Goal: Information Seeking & Learning: Find specific fact

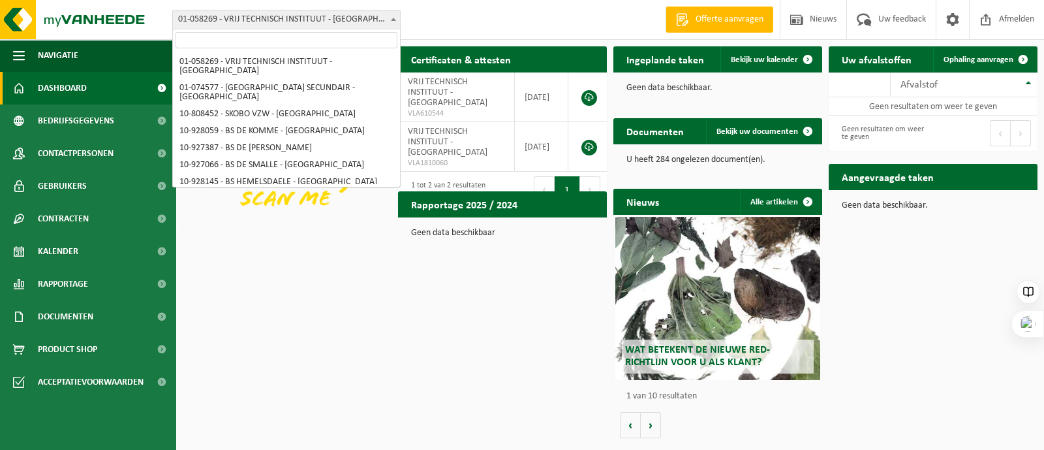
drag, startPoint x: 397, startPoint y: 20, endPoint x: 358, endPoint y: 33, distance: 41.5
click at [396, 20] on span at bounding box center [393, 18] width 13 height 17
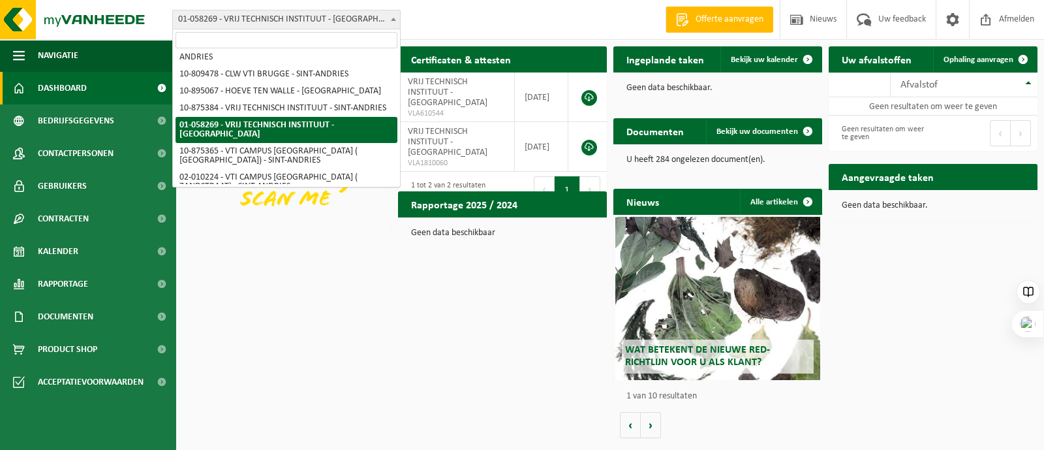
scroll to position [389, 0]
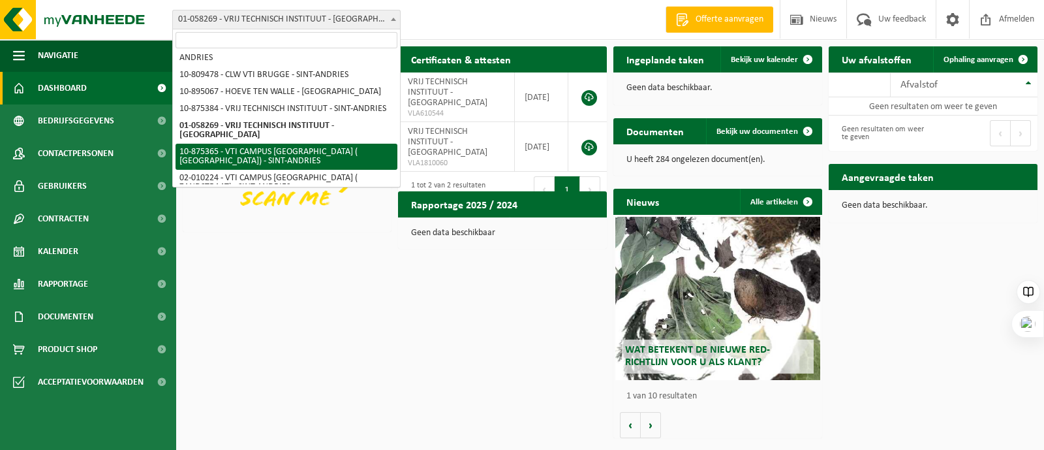
select select "107047"
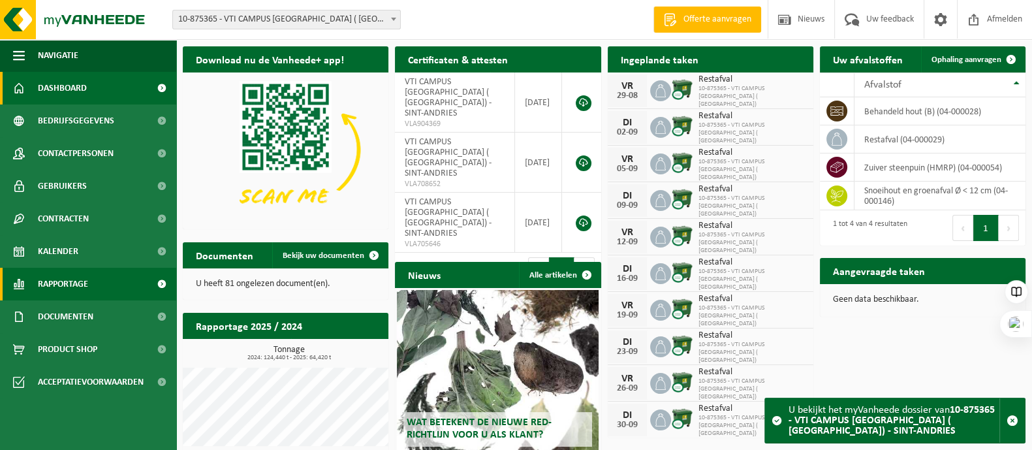
click at [95, 286] on link "Rapportage" at bounding box center [88, 284] width 176 height 33
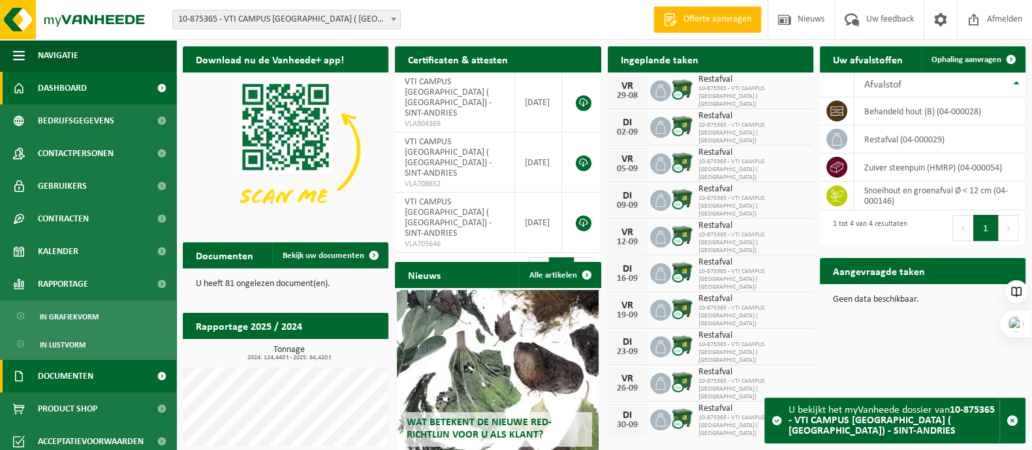
click at [75, 380] on span "Documenten" at bounding box center [65, 376] width 55 height 33
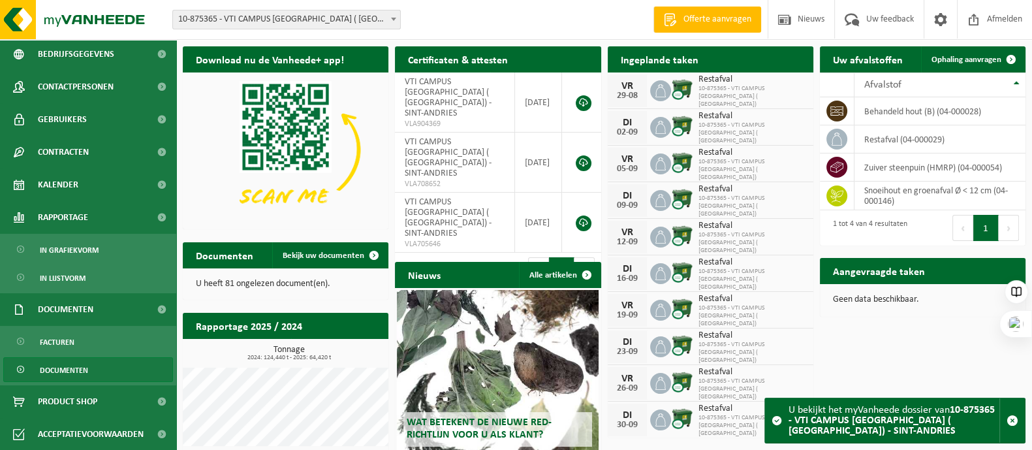
click at [69, 373] on span "Documenten" at bounding box center [64, 370] width 48 height 25
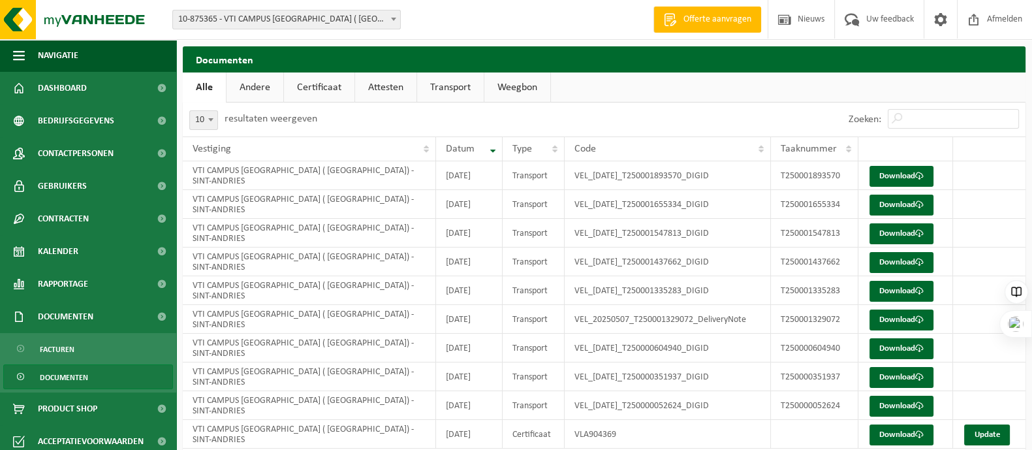
scroll to position [7, 0]
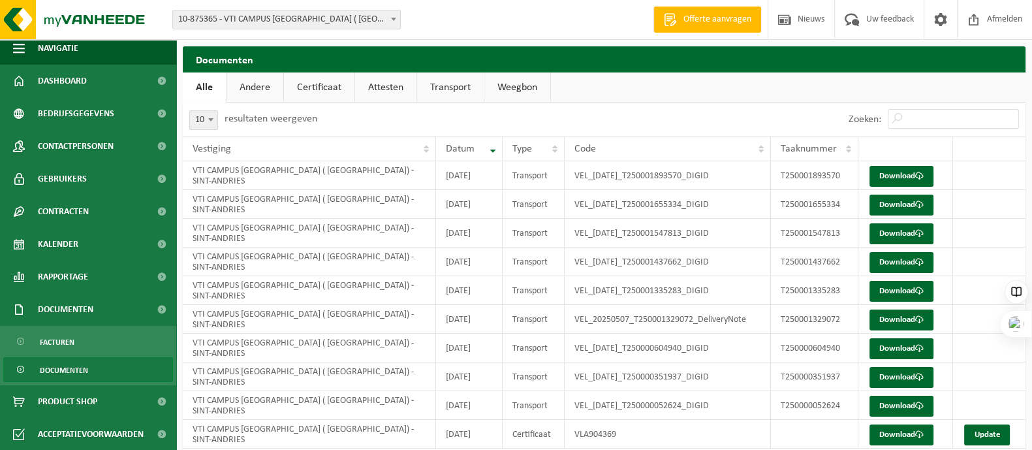
click at [73, 371] on span "Documenten" at bounding box center [64, 370] width 48 height 25
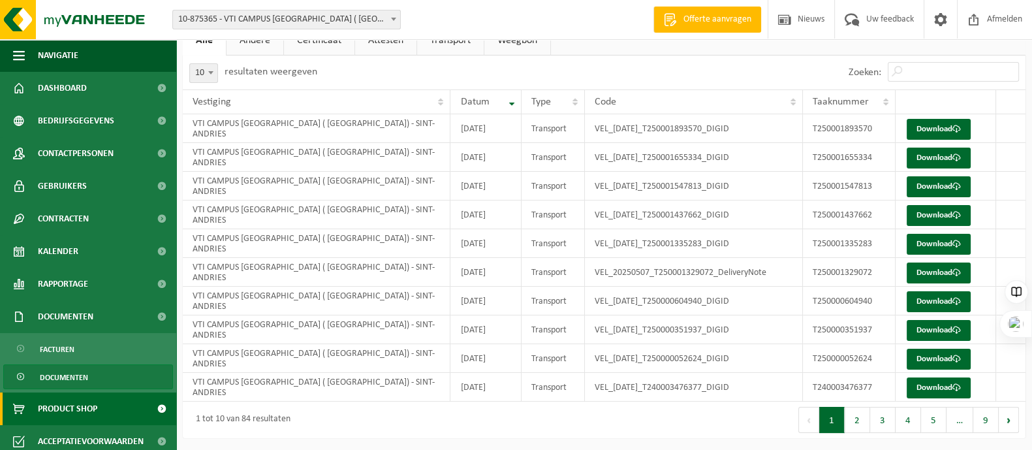
scroll to position [7, 0]
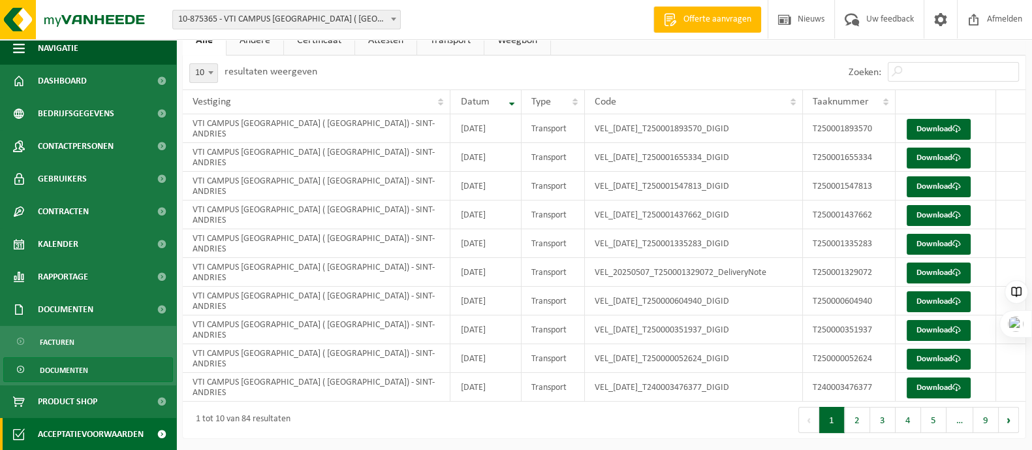
click at [93, 430] on span "Acceptatievoorwaarden" at bounding box center [91, 434] width 106 height 33
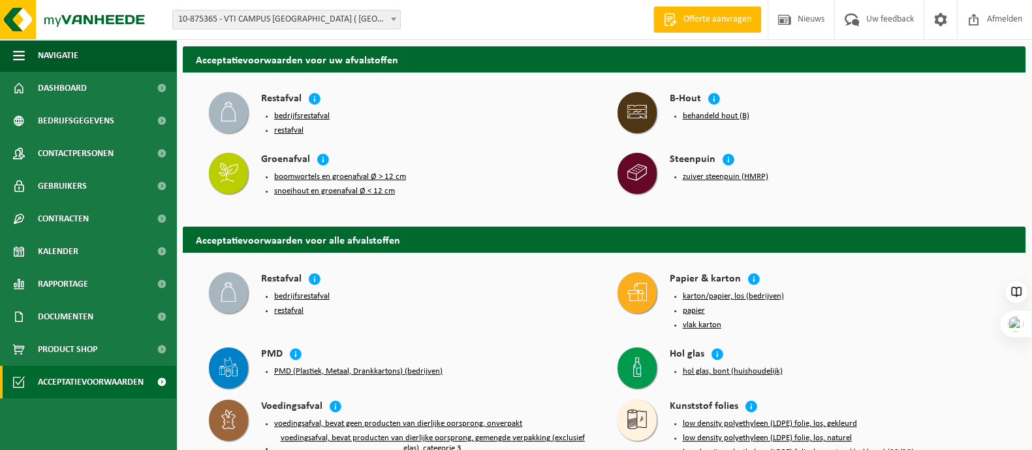
click at [307, 112] on button "bedrijfsrestafval" at bounding box center [301, 116] width 55 height 10
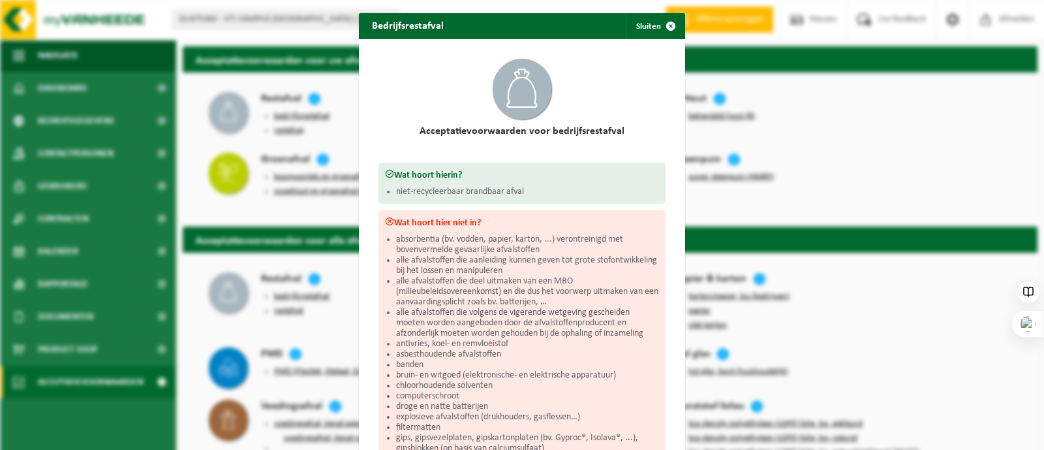
click at [955, 163] on div "Bedrijfsrestafval Sluiten Acceptatievoorwaarden voor bedrijfsrestafval Wat hoor…" at bounding box center [522, 225] width 1044 height 450
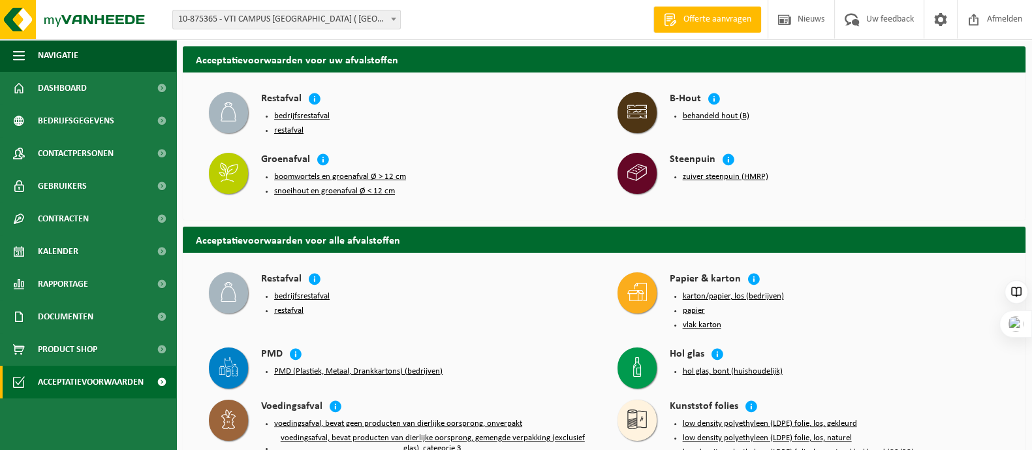
click at [312, 112] on button "bedrijfsrestafval" at bounding box center [301, 116] width 55 height 10
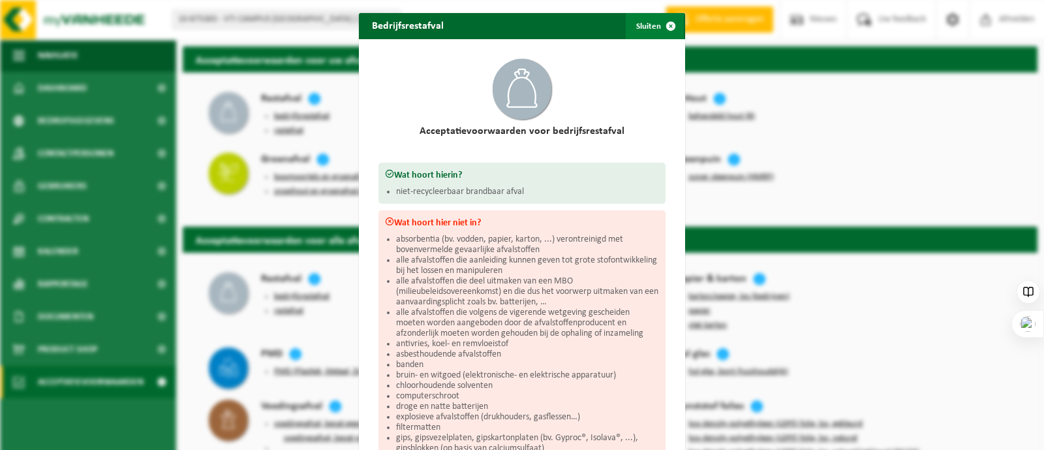
click at [663, 20] on span "button" at bounding box center [671, 26] width 26 height 26
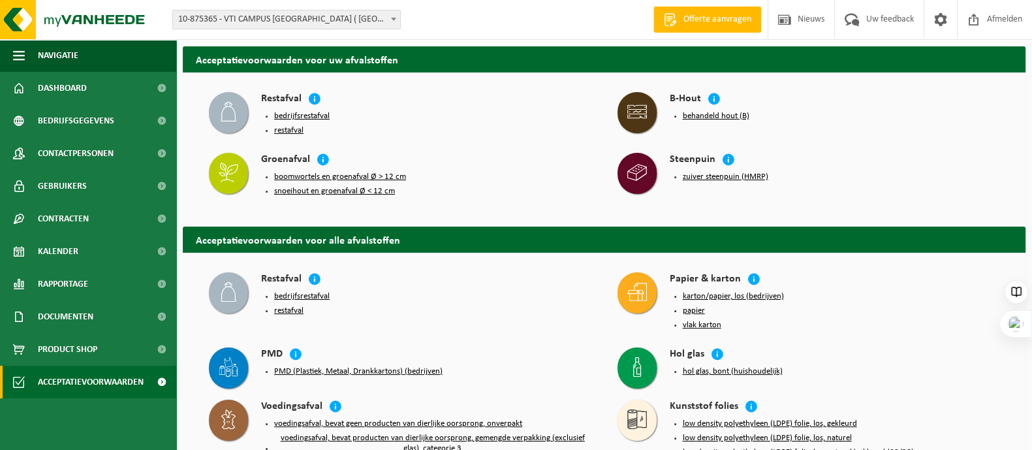
click at [292, 131] on button "restafval" at bounding box center [288, 130] width 29 height 10
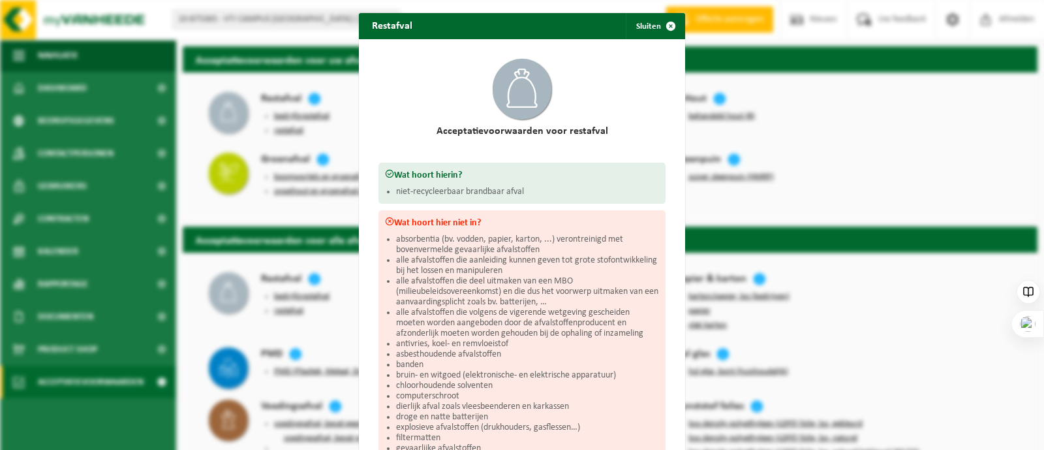
click at [661, 22] on span "button" at bounding box center [671, 26] width 26 height 26
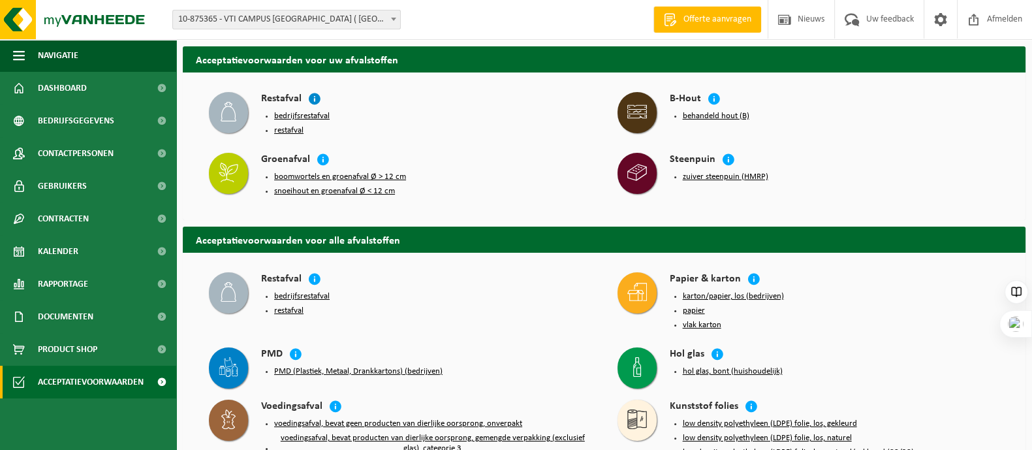
click at [313, 95] on icon at bounding box center [314, 98] width 13 height 13
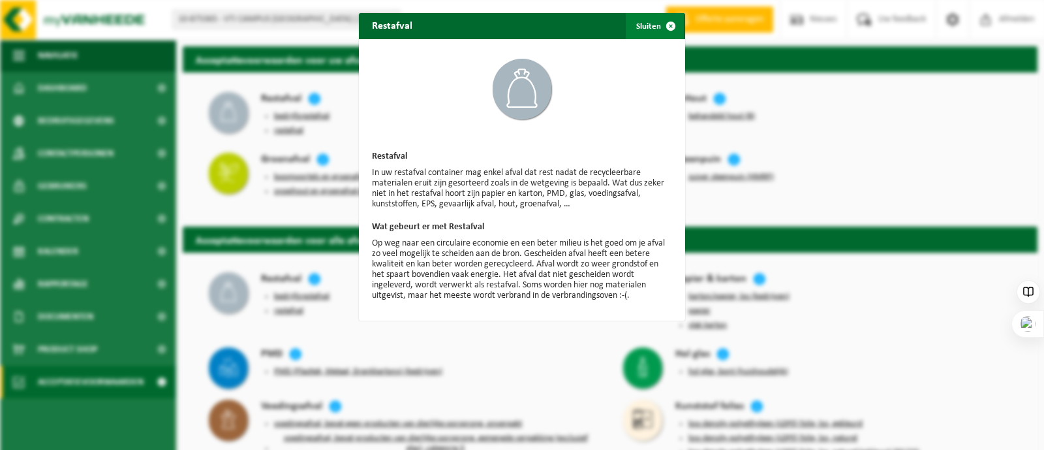
click at [666, 22] on span "button" at bounding box center [671, 26] width 26 height 26
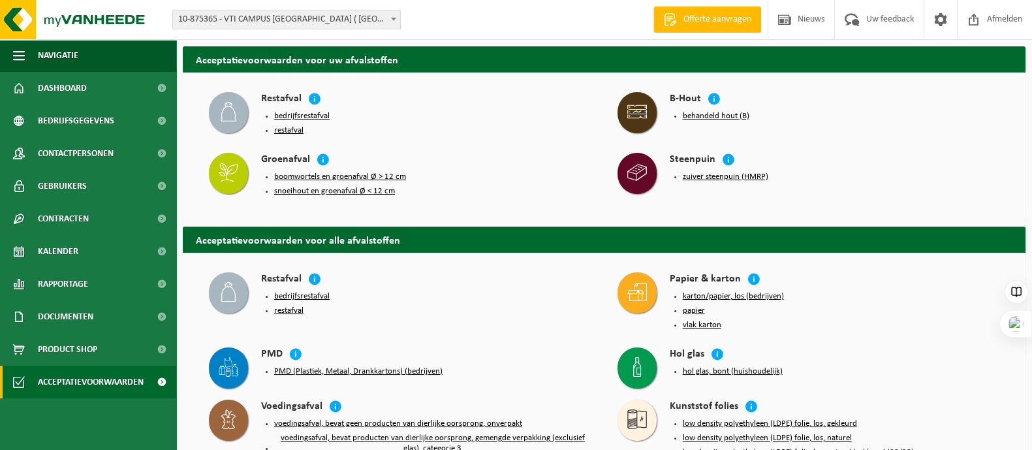
click at [289, 133] on button "restafval" at bounding box center [288, 130] width 29 height 10
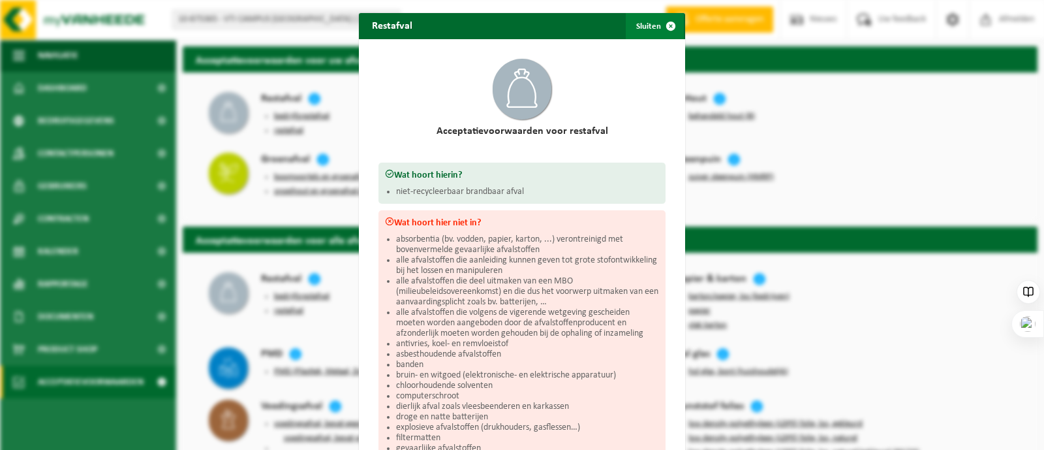
click at [665, 24] on span "button" at bounding box center [671, 26] width 26 height 26
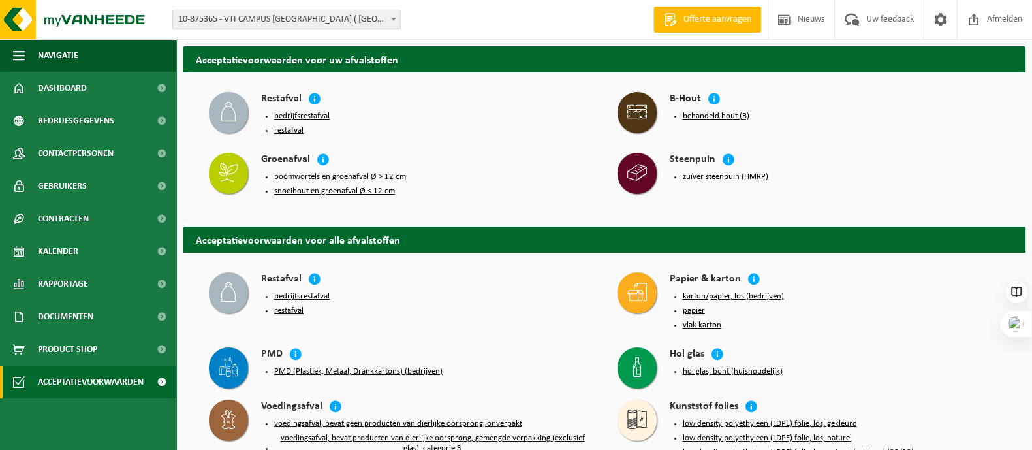
click at [350, 366] on button "PMD (Plastiek, Metaal, Drankkartons) (bedrijven)" at bounding box center [358, 371] width 168 height 10
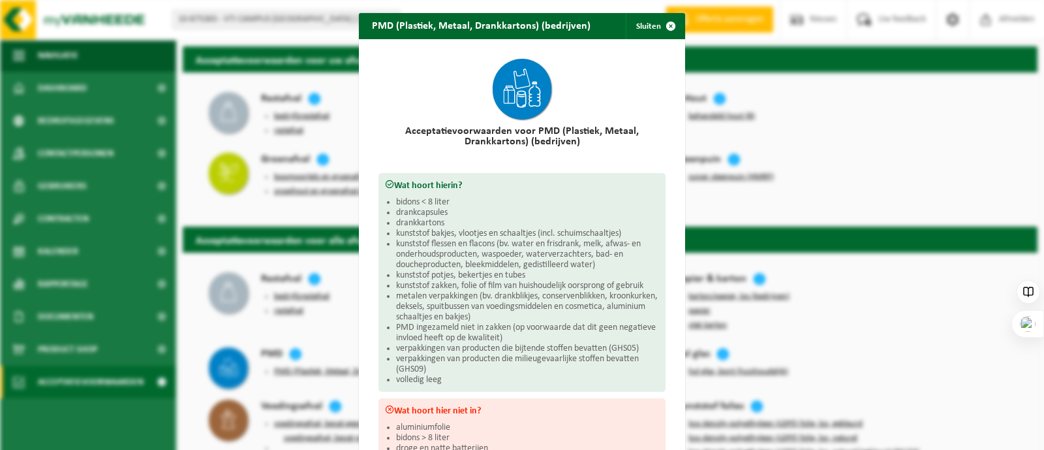
drag, startPoint x: 666, startPoint y: 25, endPoint x: 642, endPoint y: 34, distance: 26.4
click at [664, 26] on span "button" at bounding box center [671, 26] width 26 height 26
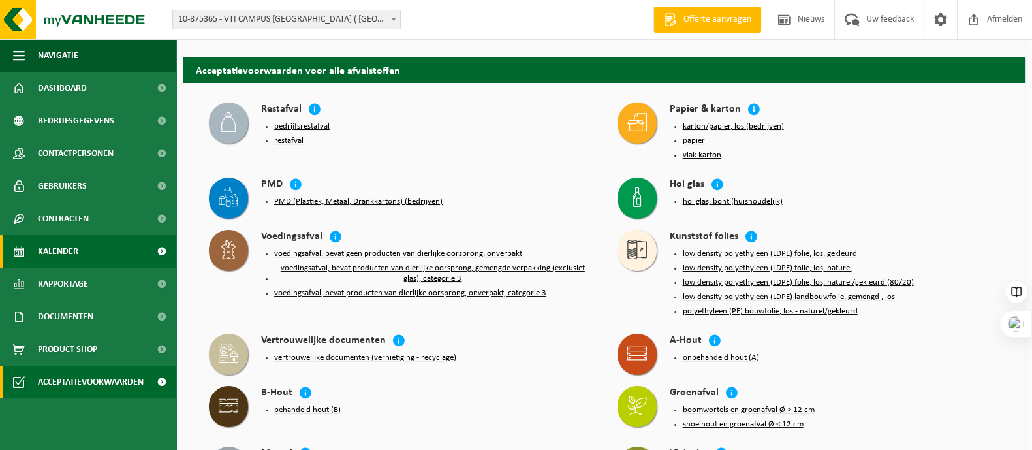
scroll to position [88, 0]
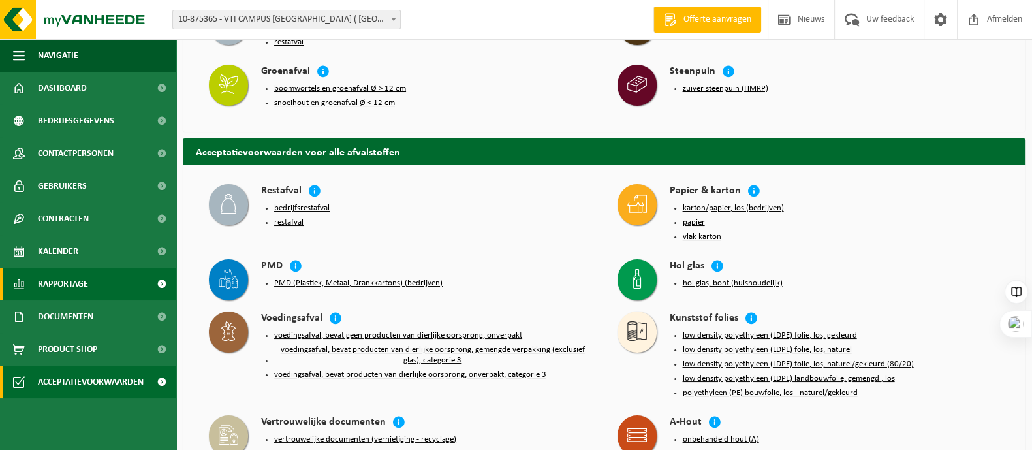
click at [62, 281] on span "Rapportage" at bounding box center [63, 284] width 50 height 33
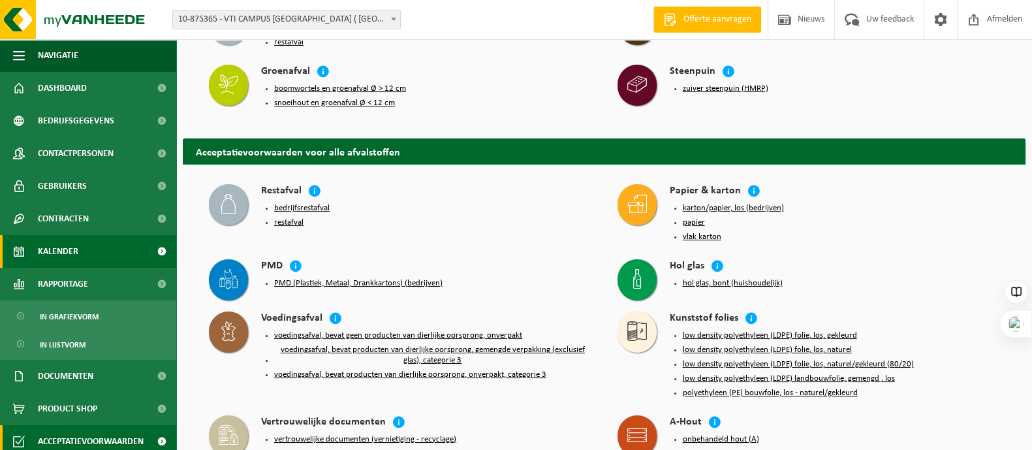
click at [89, 251] on link "Kalender" at bounding box center [88, 251] width 176 height 33
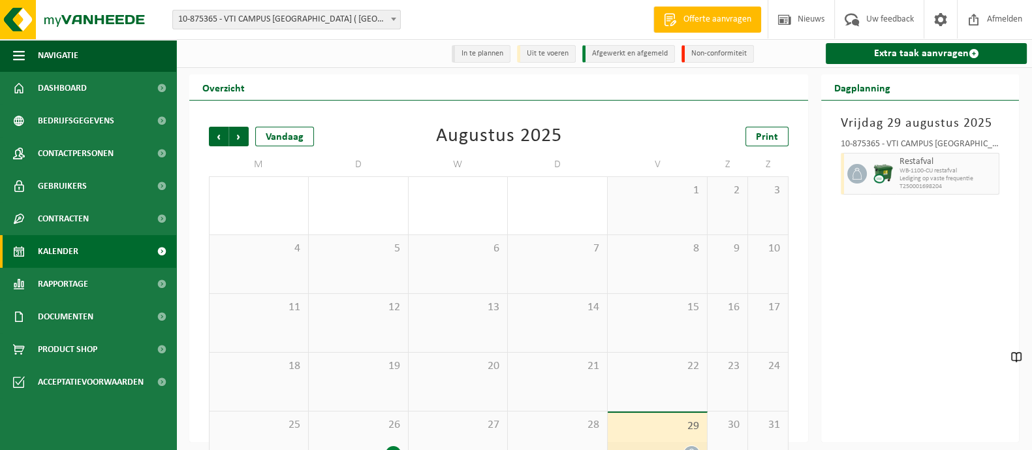
scroll to position [34, 0]
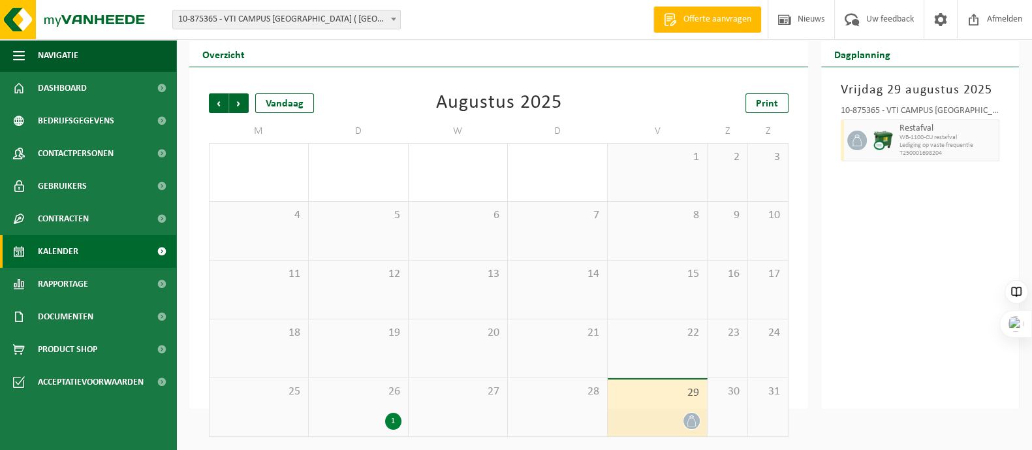
click at [693, 419] on icon at bounding box center [691, 420] width 11 height 11
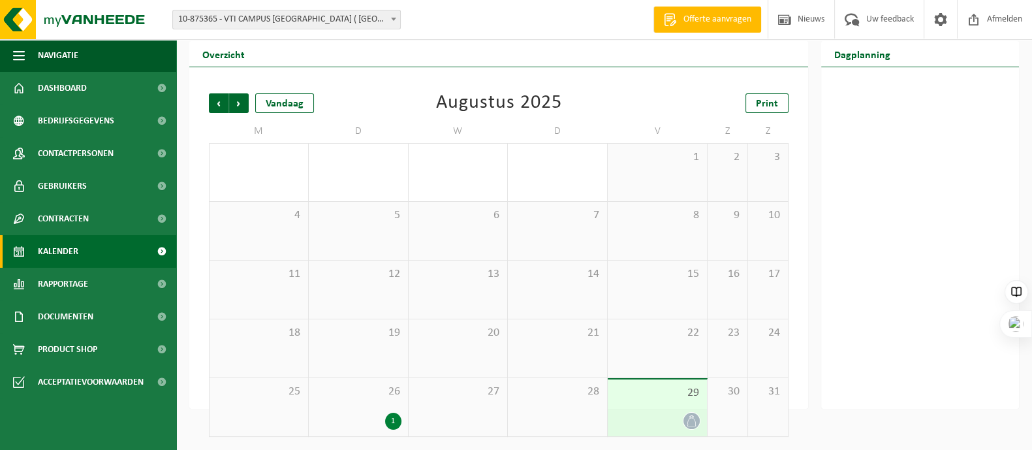
click at [689, 420] on icon at bounding box center [691, 420] width 11 height 11
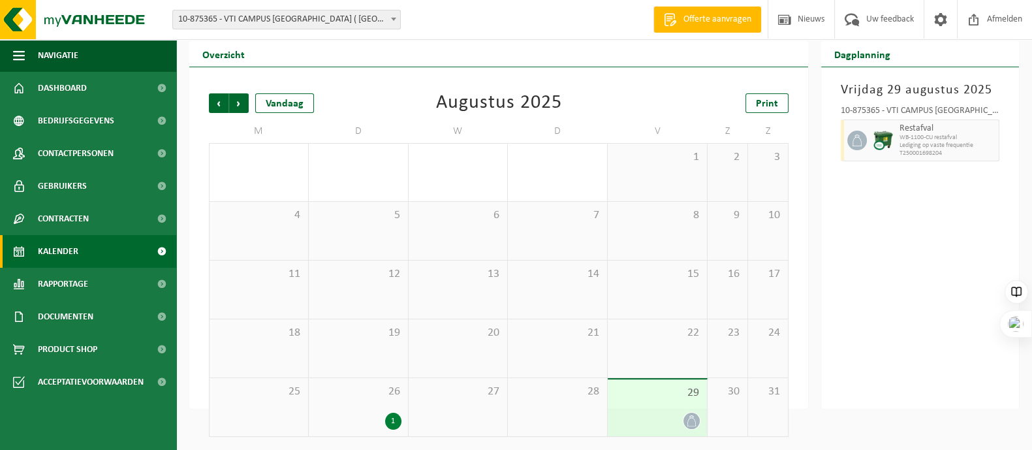
click at [685, 410] on div "29" at bounding box center [657, 407] width 99 height 57
click at [958, 275] on div "Vrijdag 29 augustus 2025 10-875365 - VTI CAMPUS ZANDSTRAAT ( PAUWSTRAAT) - SINT…" at bounding box center [920, 237] width 198 height 341
click at [927, 146] on span "Lediging op vaste frequentie" at bounding box center [947, 146] width 96 height 8
click at [859, 138] on icon at bounding box center [857, 140] width 12 height 12
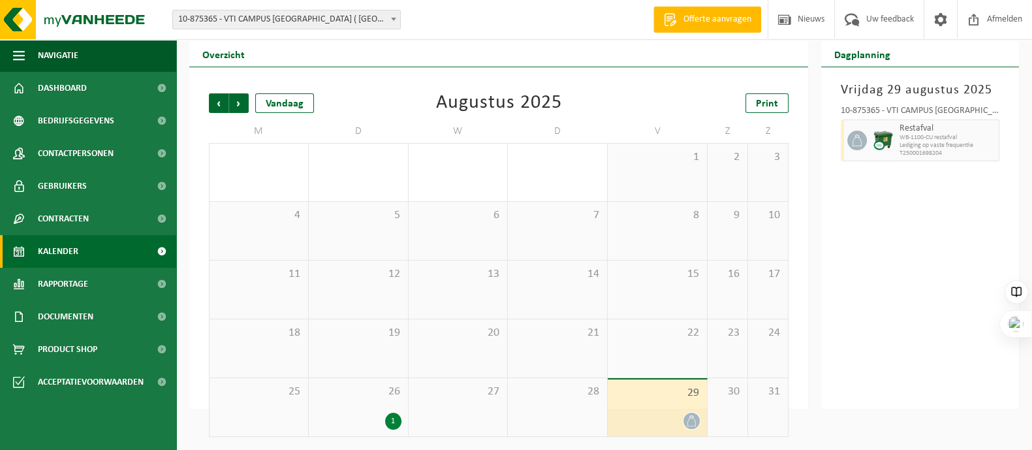
click at [915, 134] on span "WB-1100-CU restafval" at bounding box center [947, 138] width 96 height 8
drag, startPoint x: 915, startPoint y: 134, endPoint x: 927, endPoint y: 122, distance: 17.5
click at [916, 132] on div "Restafval WB-1100-CU restafval Lediging op vaste frequentie T250001698204" at bounding box center [947, 140] width 103 height 42
click at [932, 115] on div "10-875365 - VTI CAMPUS [GEOGRAPHIC_DATA] ( [GEOGRAPHIC_DATA]) - SINT-ANDRIES" at bounding box center [920, 112] width 159 height 13
click at [927, 90] on h3 "Vrijdag 29 augustus 2025" at bounding box center [920, 90] width 159 height 20
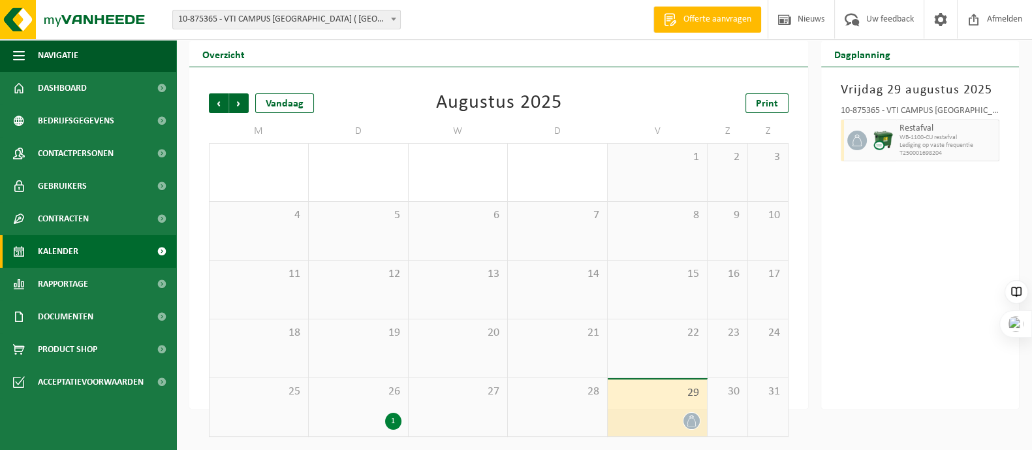
scroll to position [0, 0]
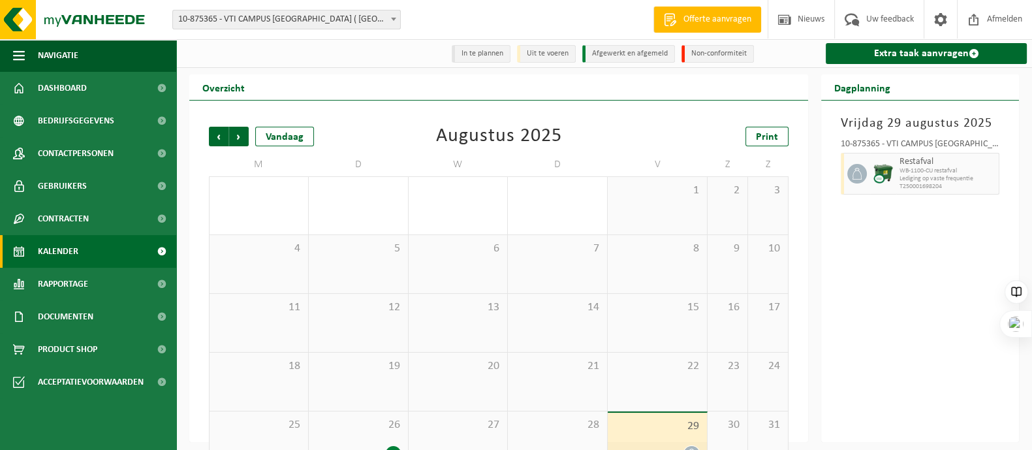
click at [947, 161] on span "Restafval" at bounding box center [947, 162] width 96 height 10
drag, startPoint x: 948, startPoint y: 185, endPoint x: 913, endPoint y: 187, distance: 35.3
click at [901, 185] on span "T250001698204" at bounding box center [947, 187] width 96 height 8
copy span "T250001698204"
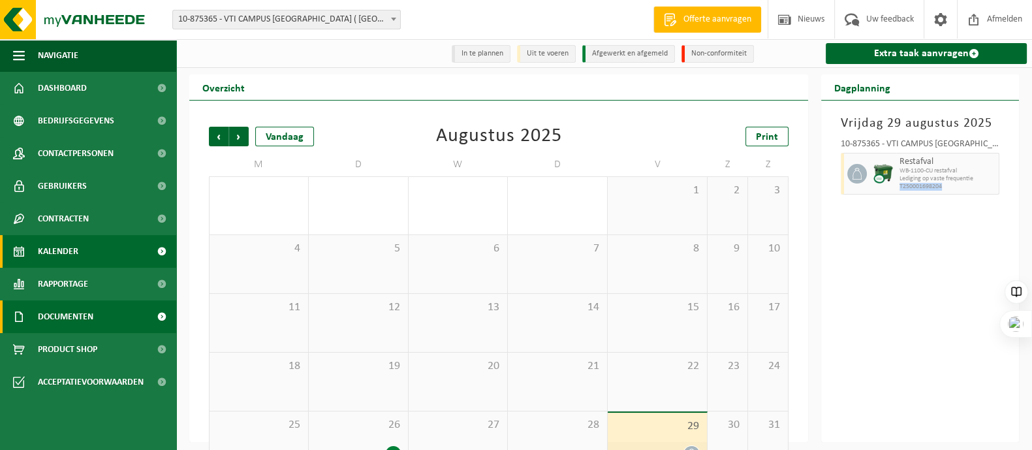
click at [87, 316] on span "Documenten" at bounding box center [65, 316] width 55 height 33
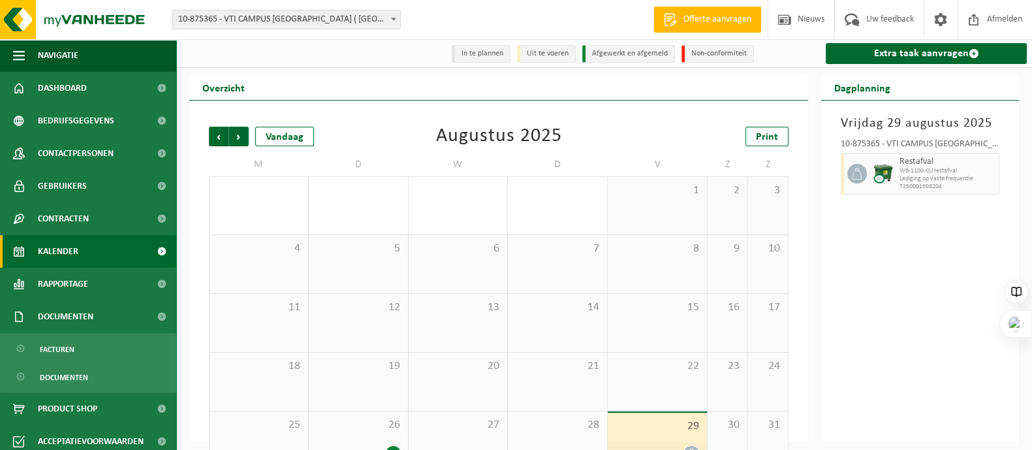
click at [736, 99] on div "Overzicht" at bounding box center [498, 87] width 619 height 26
click at [898, 178] on div "Restafval WB-1100-CU restafval Lediging op vaste frequentie T250001698204" at bounding box center [947, 174] width 103 height 42
click at [856, 126] on h3 "Vrijdag 29 augustus 2025" at bounding box center [920, 124] width 159 height 20
click at [857, 138] on div "10-875365 - VTI CAMPUS ZANDSTRAAT ( PAUWSTRAAT) - SINT-ANDRIES Restafval WB-110…" at bounding box center [920, 164] width 172 height 63
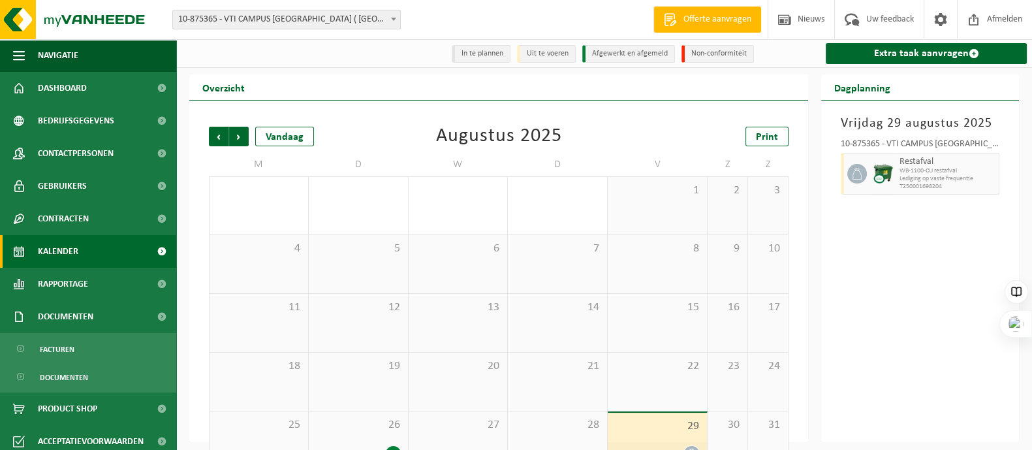
click at [856, 172] on icon at bounding box center [857, 174] width 12 height 12
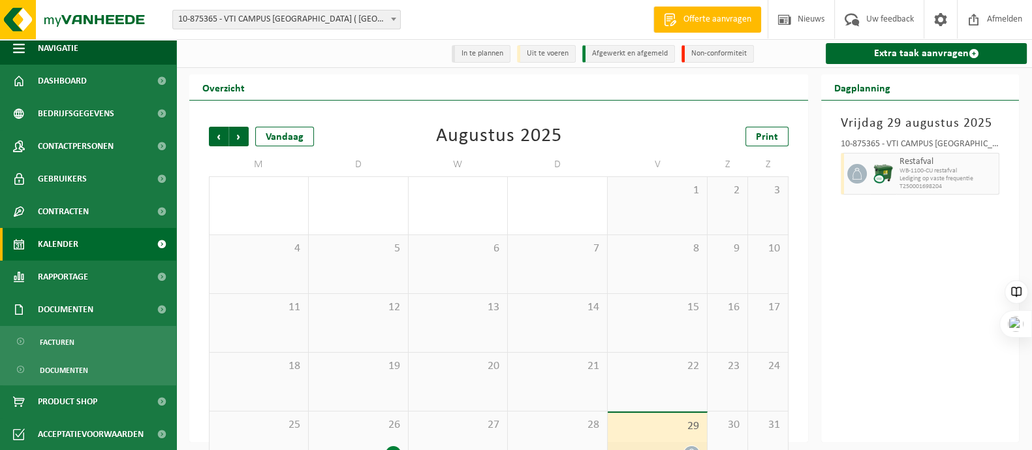
click at [936, 166] on span "Restafval" at bounding box center [947, 162] width 96 height 10
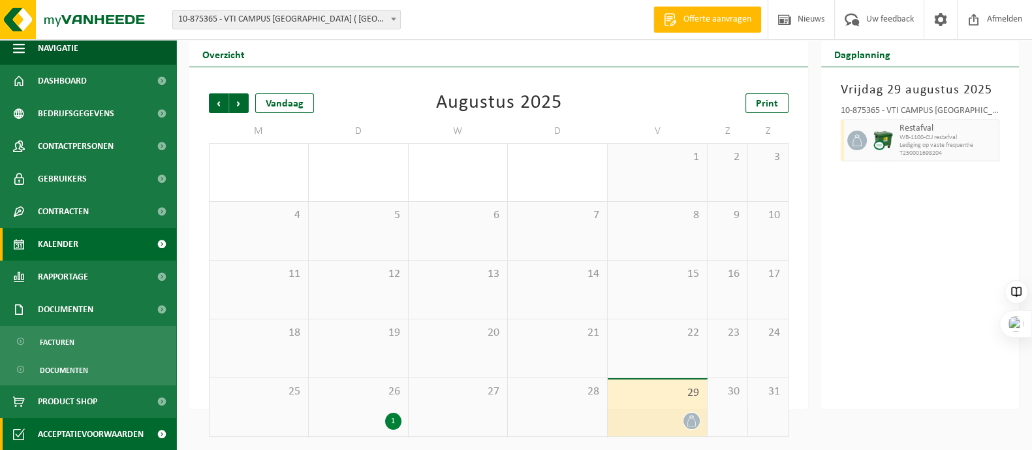
click at [69, 434] on span "Acceptatievoorwaarden" at bounding box center [91, 434] width 106 height 33
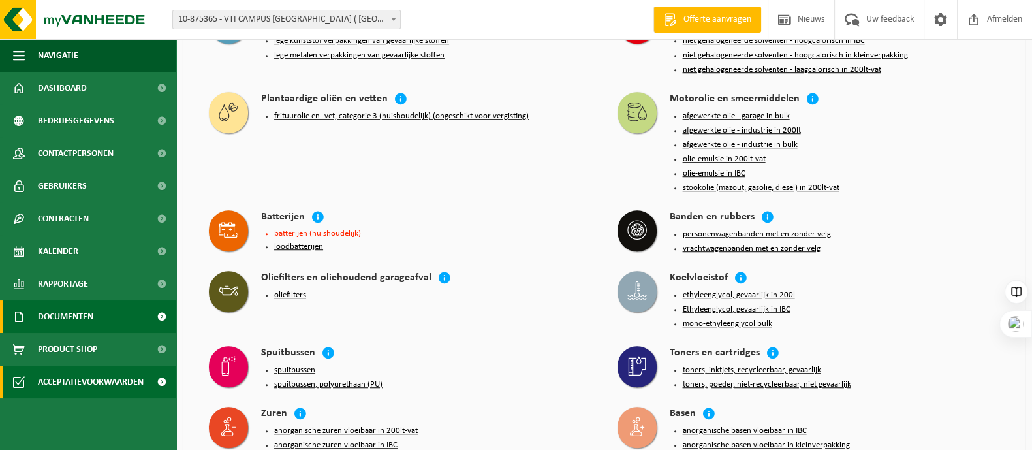
scroll to position [1312, 0]
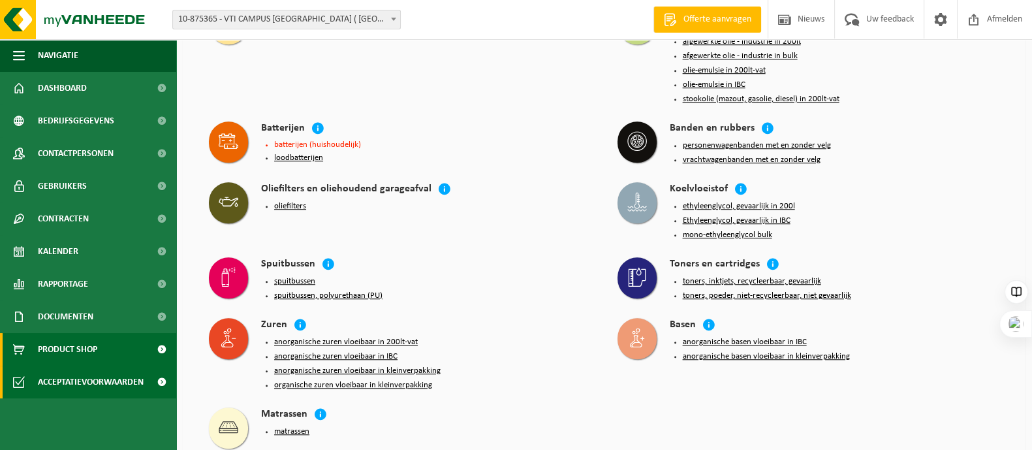
click at [55, 347] on span "Product Shop" at bounding box center [67, 349] width 59 height 33
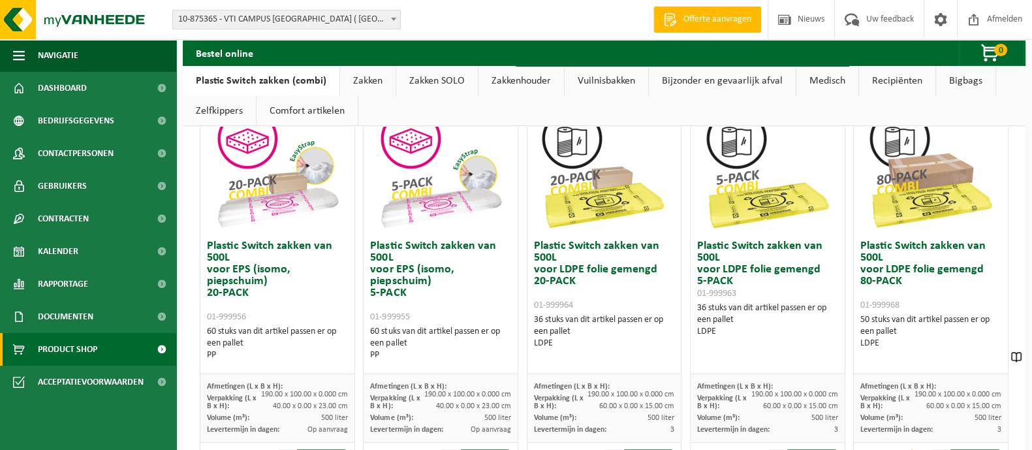
scroll to position [163, 0]
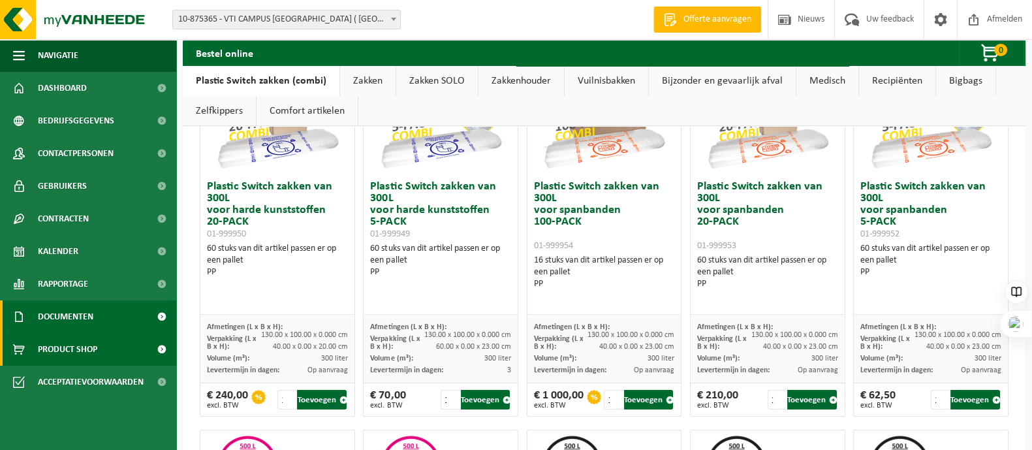
click at [89, 324] on span "Documenten" at bounding box center [65, 316] width 55 height 33
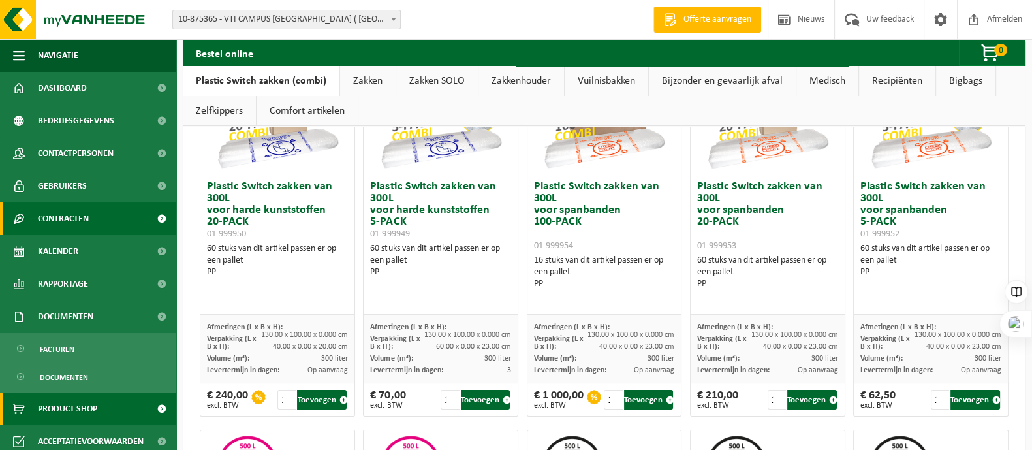
click at [63, 211] on span "Contracten" at bounding box center [63, 218] width 51 height 33
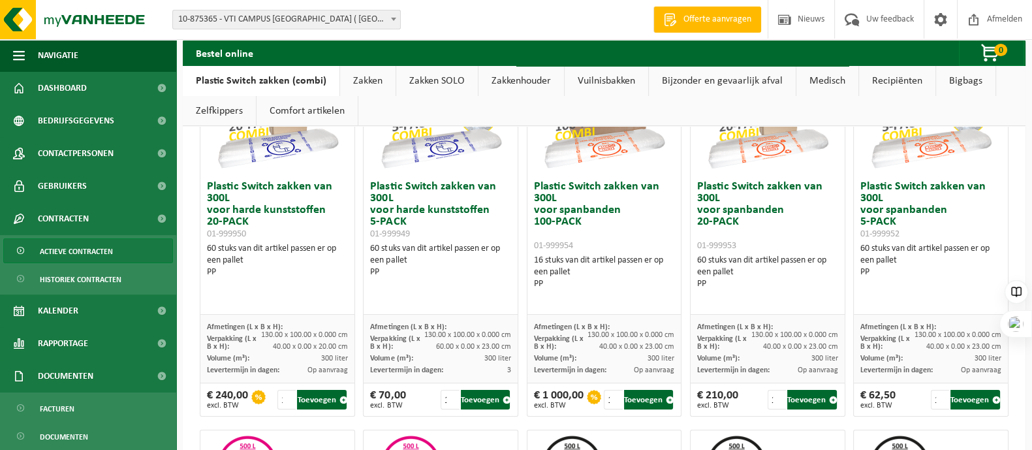
click at [94, 255] on span "Actieve contracten" at bounding box center [76, 251] width 73 height 25
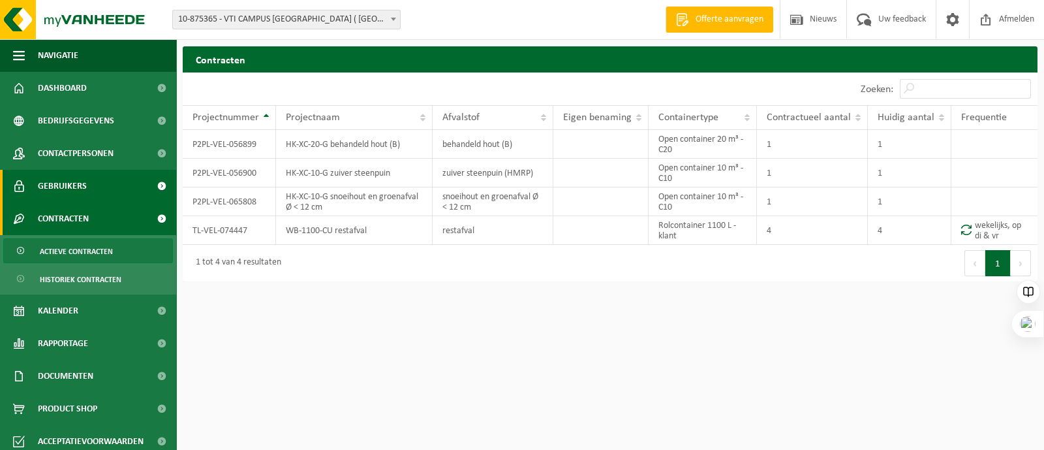
click at [58, 182] on span "Gebruikers" at bounding box center [62, 186] width 49 height 33
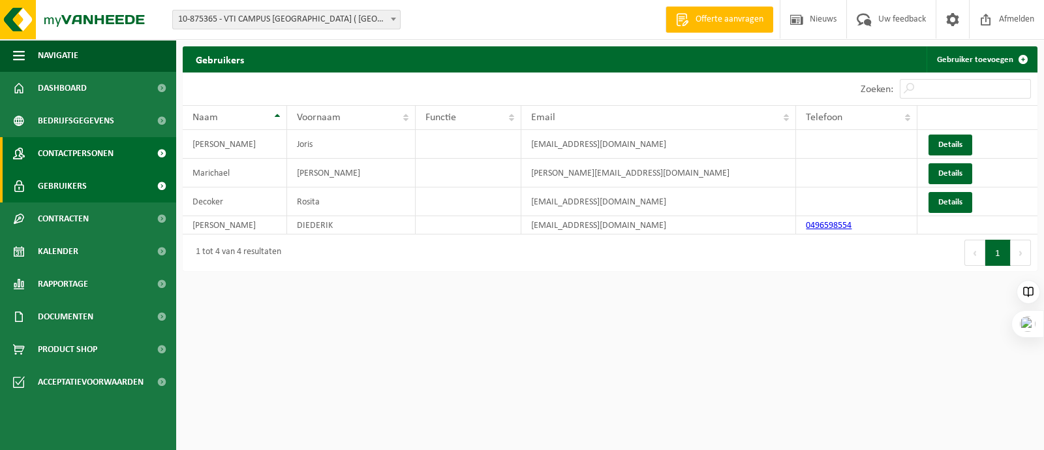
click at [74, 148] on span "Contactpersonen" at bounding box center [76, 153] width 76 height 33
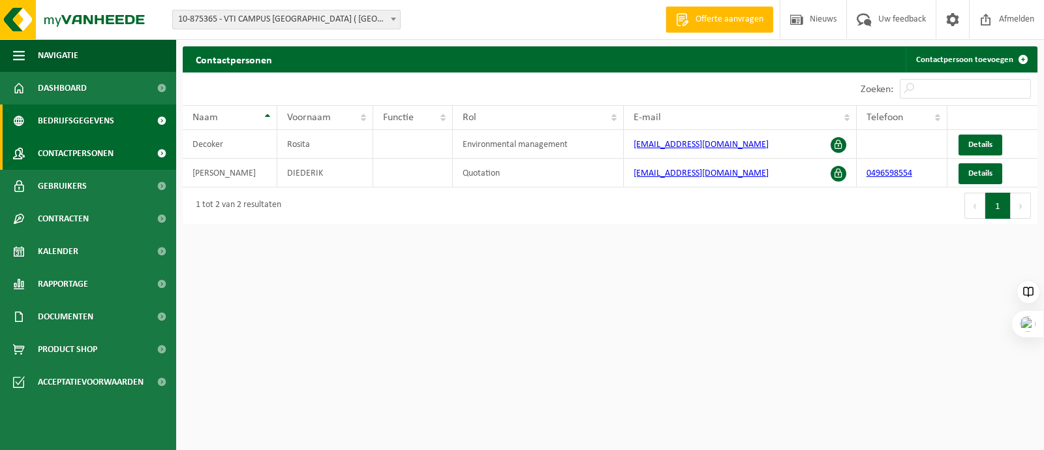
click at [90, 117] on span "Bedrijfsgegevens" at bounding box center [76, 120] width 76 height 33
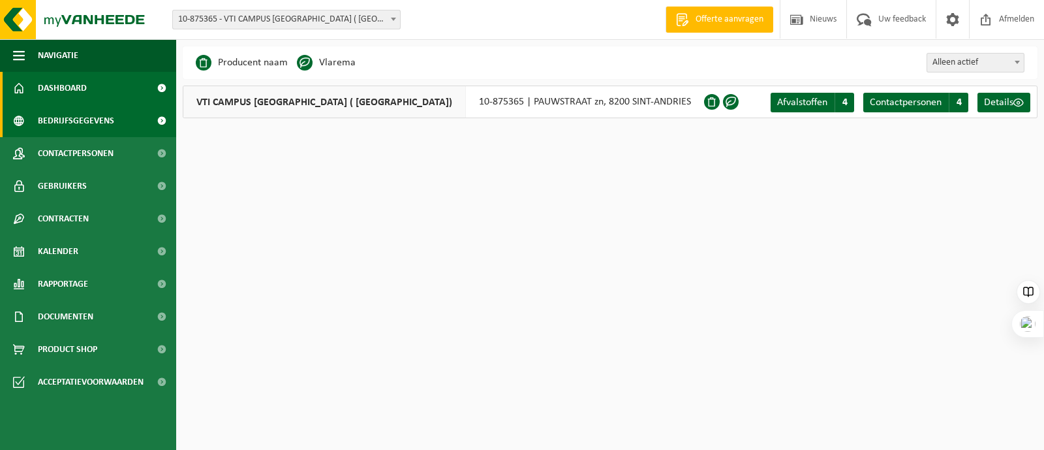
click at [69, 86] on span "Dashboard" at bounding box center [62, 88] width 49 height 33
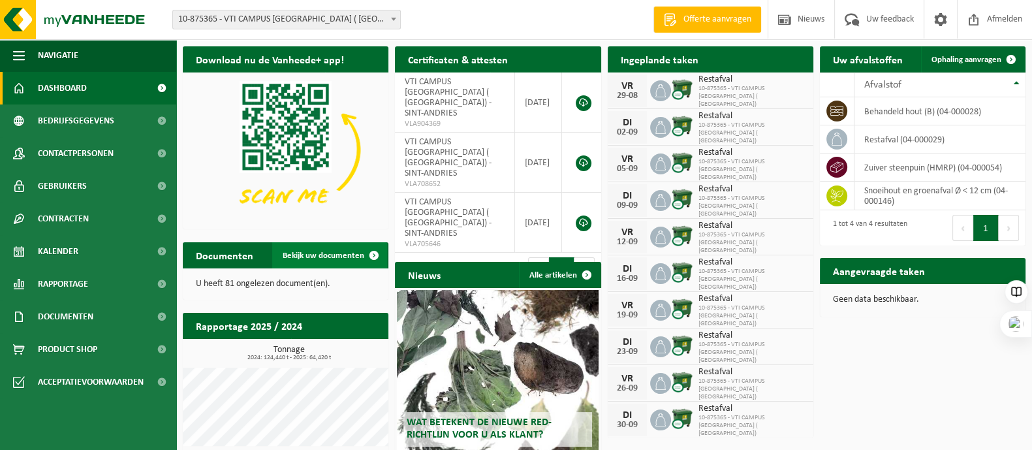
click at [377, 255] on span at bounding box center [374, 255] width 26 height 26
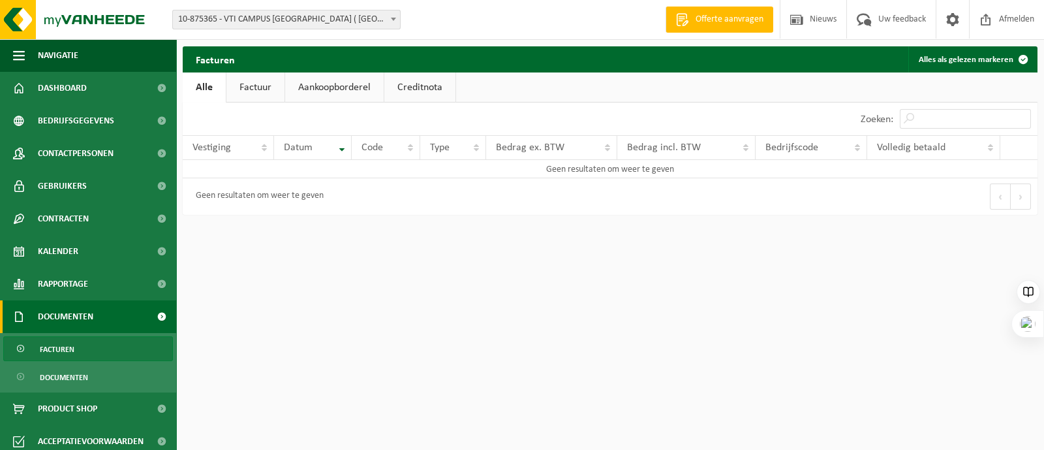
click at [334, 85] on link "Aankoopborderel" at bounding box center [334, 87] width 99 height 30
click at [232, 89] on link "Factuur" at bounding box center [255, 87] width 58 height 30
click at [435, 84] on link "Creditnota" at bounding box center [421, 87] width 71 height 30
click at [201, 86] on link "Alle" at bounding box center [204, 87] width 42 height 30
click at [50, 318] on span "Documenten" at bounding box center [65, 316] width 55 height 33
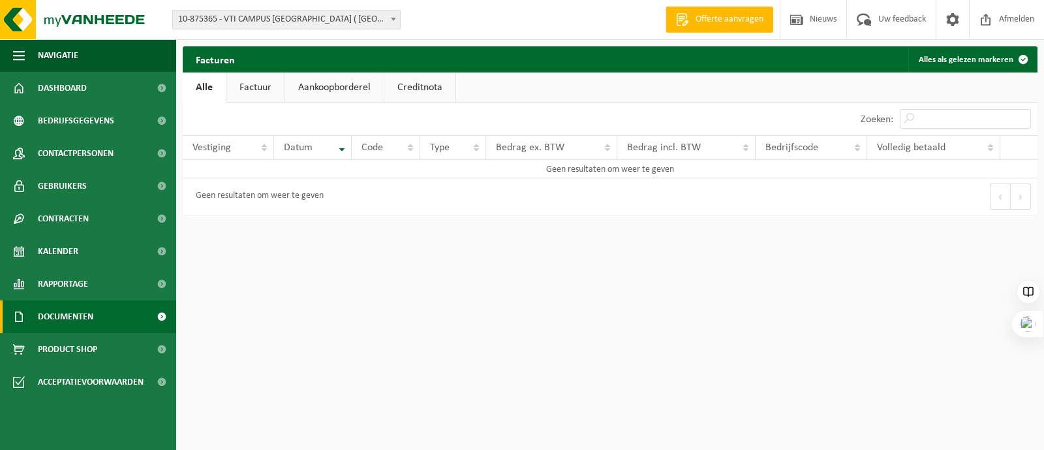
click at [55, 302] on span "Documenten" at bounding box center [65, 316] width 55 height 33
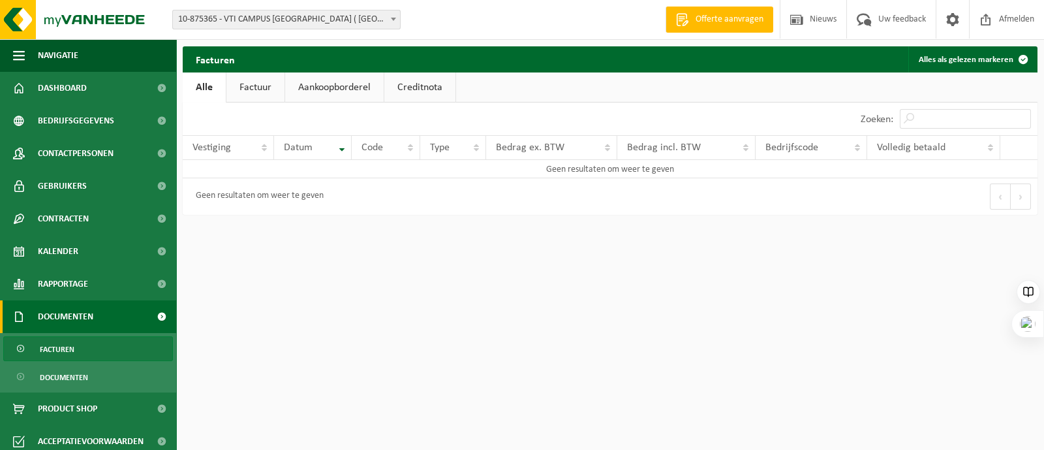
click at [59, 349] on span "Facturen" at bounding box center [57, 349] width 35 height 25
click at [49, 373] on span "Documenten" at bounding box center [64, 377] width 48 height 25
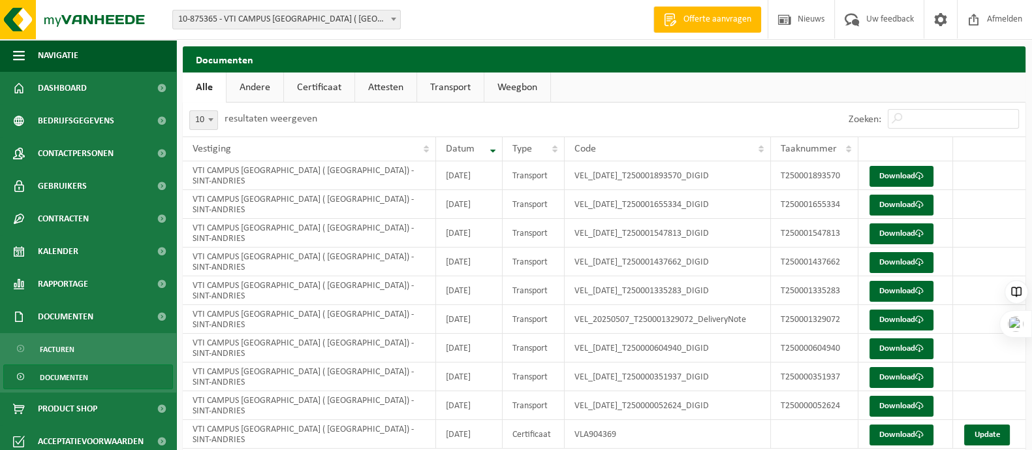
click at [248, 87] on link "Andere" at bounding box center [254, 87] width 57 height 30
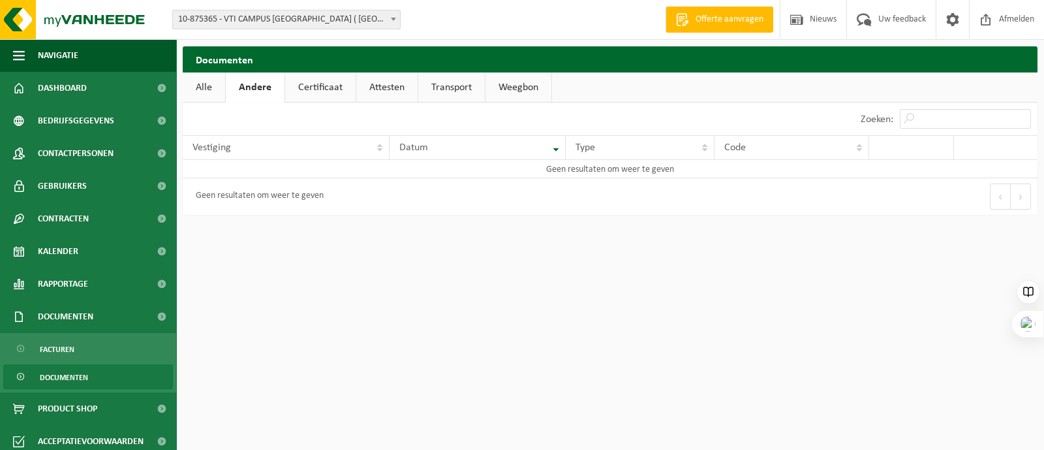
click at [213, 86] on link "Alle" at bounding box center [204, 87] width 42 height 30
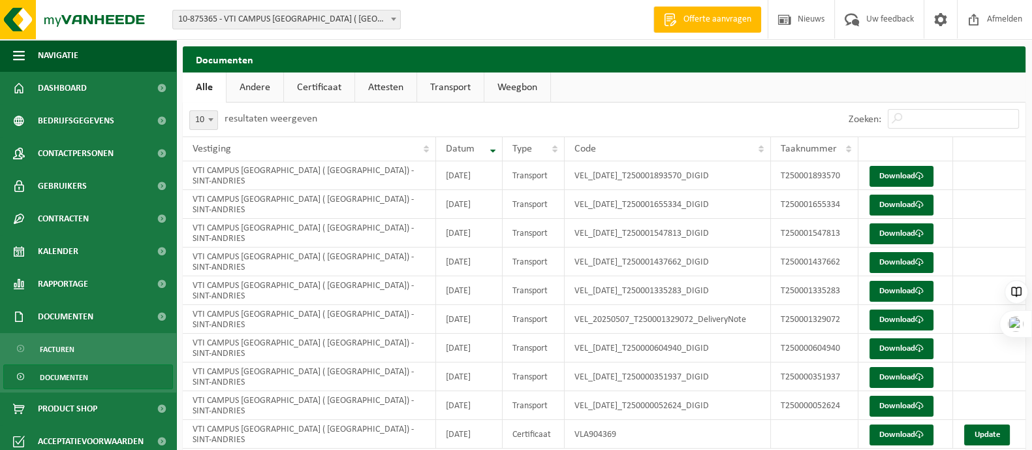
click at [281, 87] on link "Andere" at bounding box center [254, 87] width 57 height 30
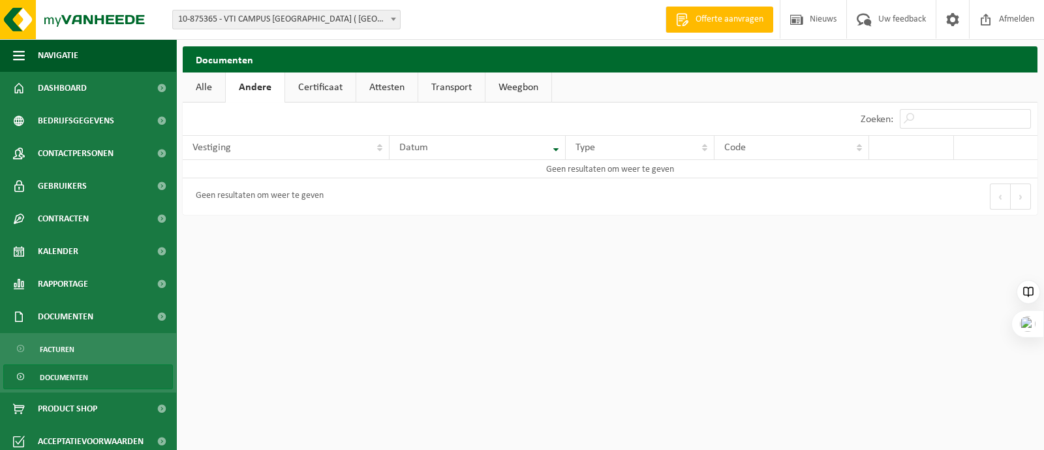
click at [302, 87] on link "Certificaat" at bounding box center [320, 87] width 70 height 30
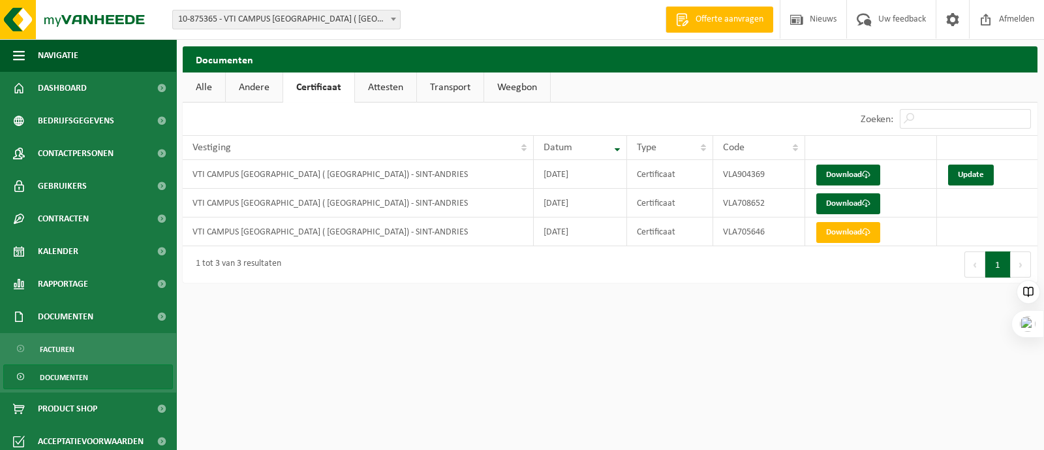
click at [454, 89] on link "Transport" at bounding box center [450, 87] width 67 height 30
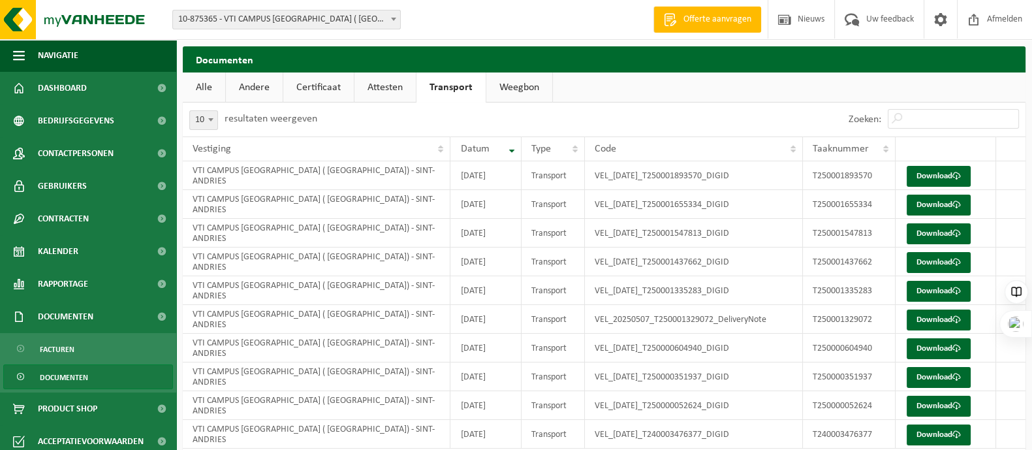
click at [499, 86] on link "Weegbon" at bounding box center [519, 87] width 66 height 30
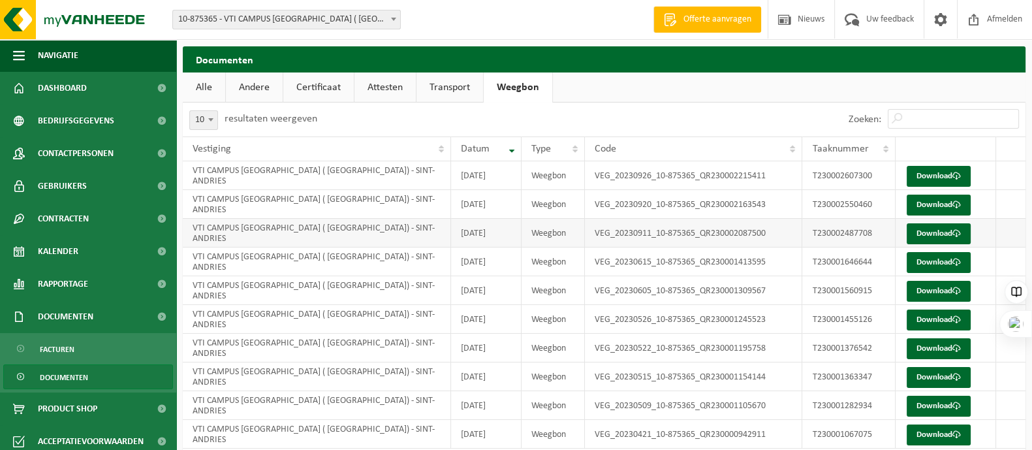
scroll to position [47, 0]
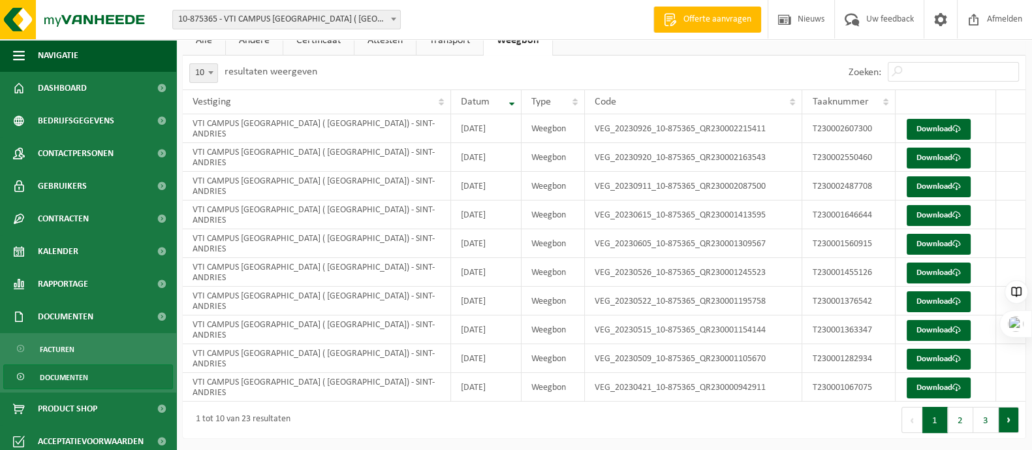
click at [1003, 416] on button "Volgende" at bounding box center [1009, 420] width 20 height 26
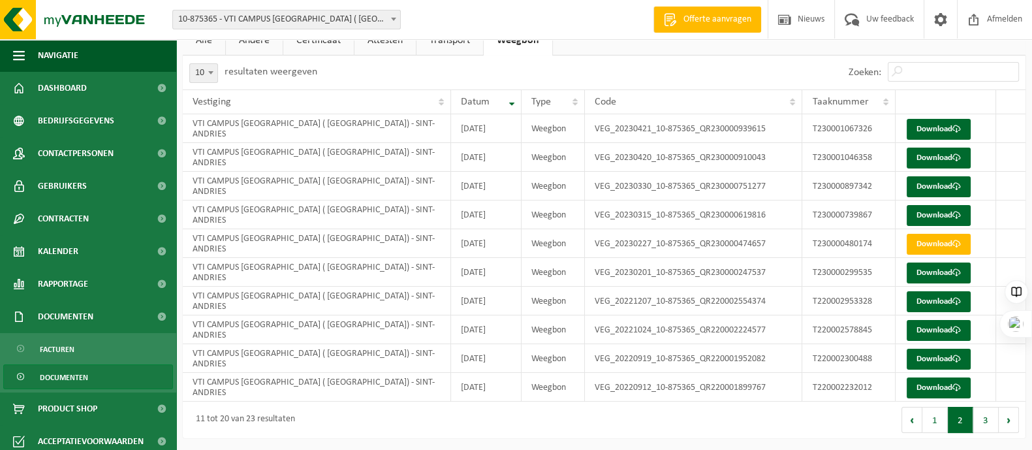
click at [1003, 416] on button "Volgende" at bounding box center [1009, 420] width 20 height 26
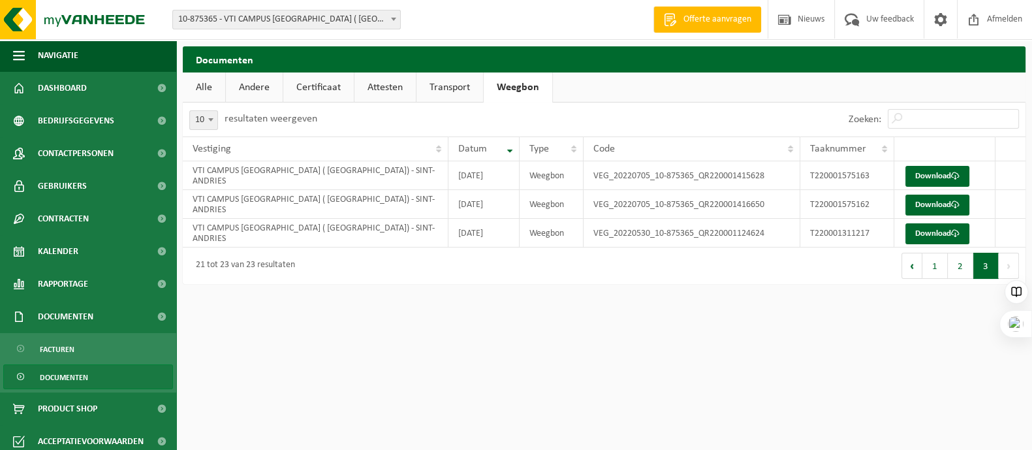
scroll to position [0, 0]
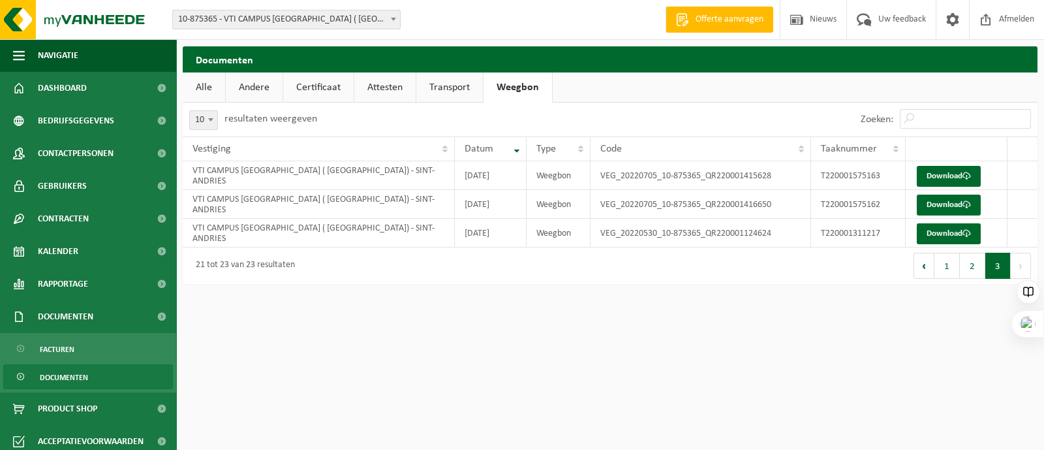
click at [444, 84] on link "Transport" at bounding box center [449, 87] width 67 height 30
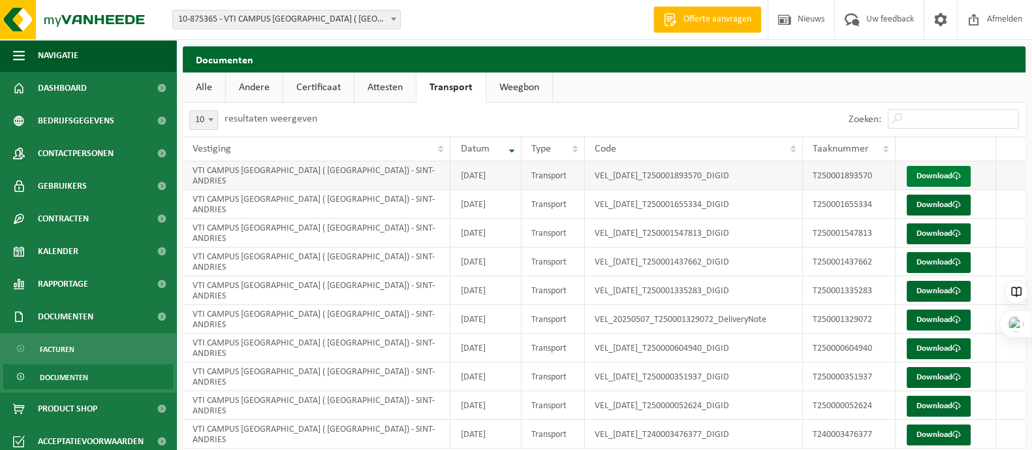
click at [939, 178] on link "Download" at bounding box center [939, 176] width 64 height 21
click at [281, 116] on label "resultaten weergeven" at bounding box center [271, 119] width 93 height 10
click at [232, 110] on select "10 25 50 100" at bounding box center [212, 109] width 39 height 1
click at [394, 84] on link "Attesten" at bounding box center [384, 87] width 61 height 30
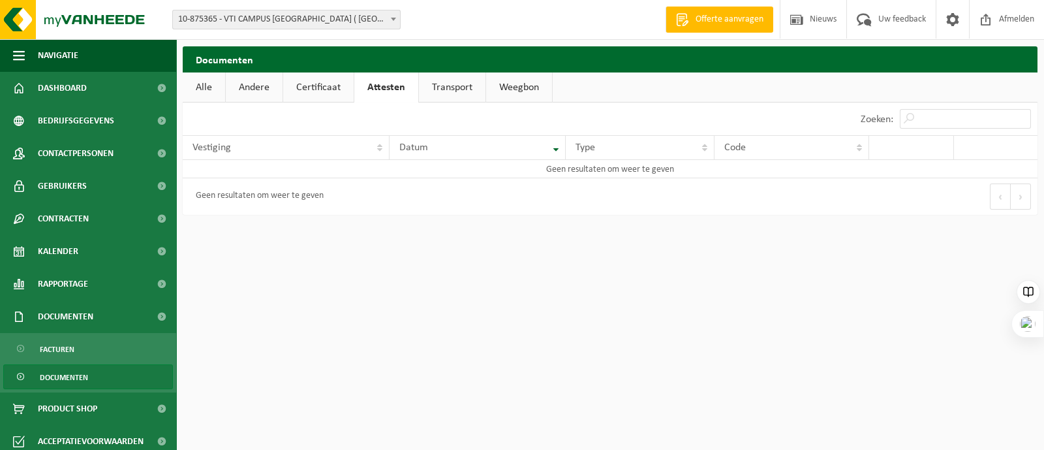
click at [330, 87] on link "Certificaat" at bounding box center [318, 87] width 70 height 30
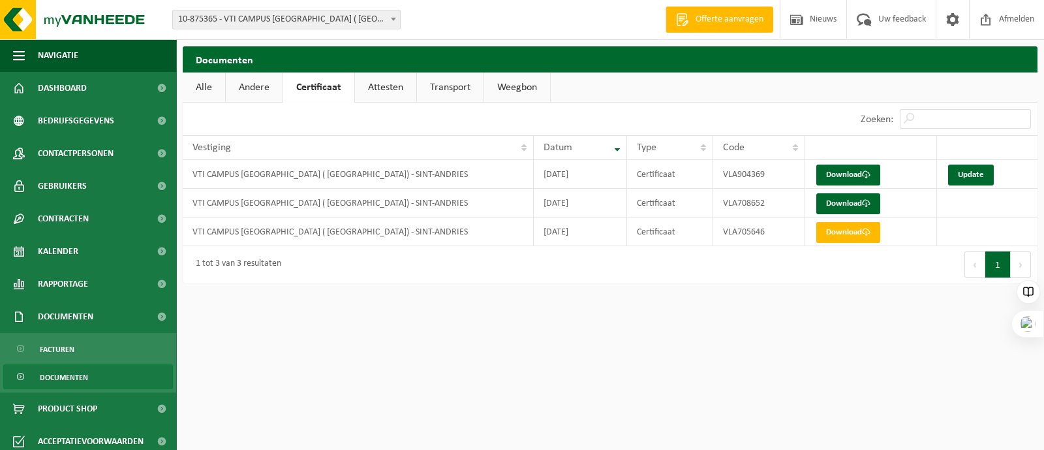
click at [256, 85] on link "Andere" at bounding box center [254, 87] width 57 height 30
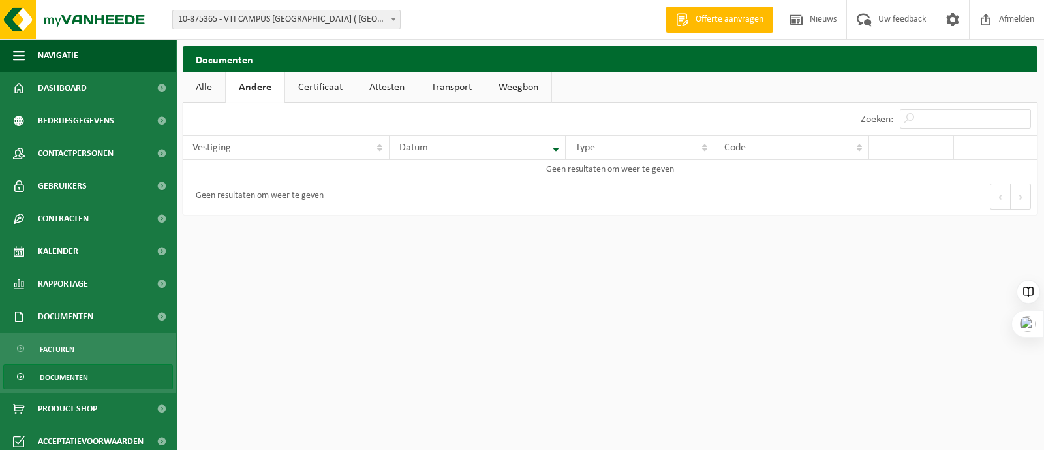
click at [200, 85] on link "Alle" at bounding box center [204, 87] width 42 height 30
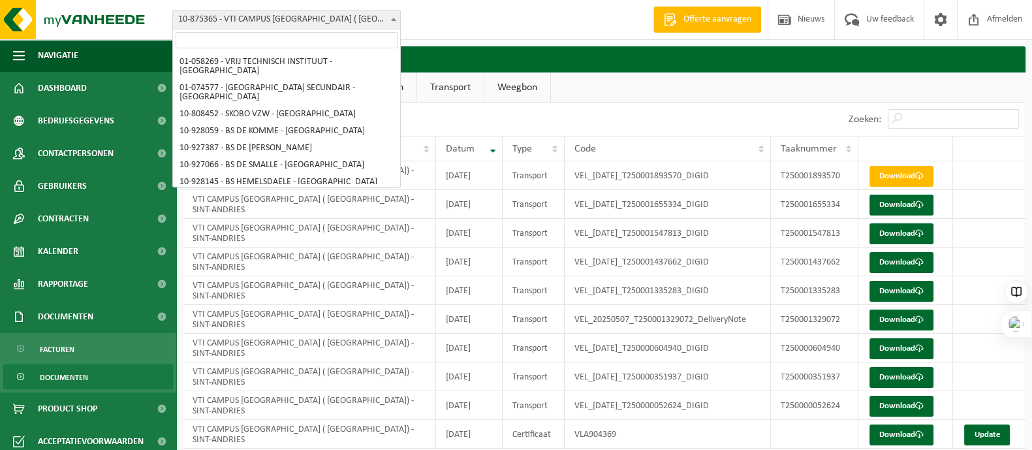
scroll to position [390, 0]
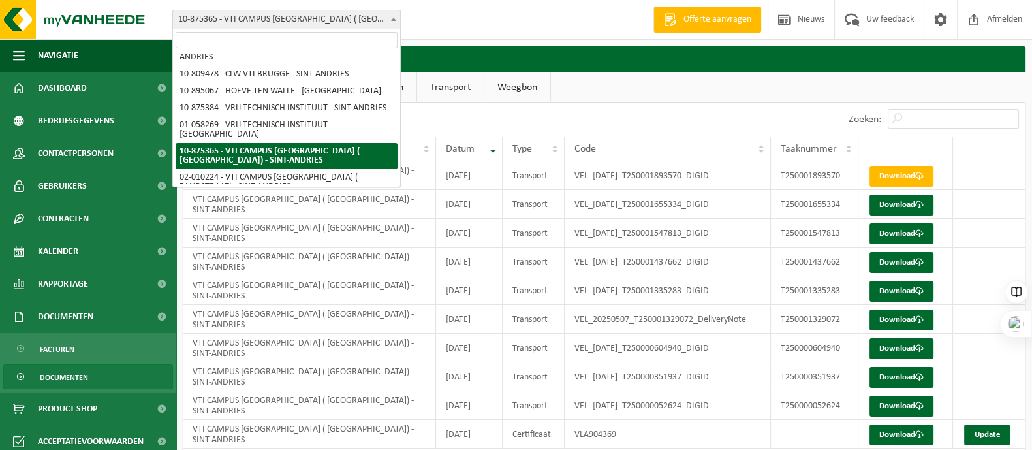
drag, startPoint x: 174, startPoint y: 14, endPoint x: 199, endPoint y: 16, distance: 25.5
click at [199, 16] on span "10-875365 - VTI CAMPUS [GEOGRAPHIC_DATA] ( [GEOGRAPHIC_DATA]) - SINT-ANDRIES" at bounding box center [286, 19] width 227 height 18
click at [301, 12] on span "10-875365 - VTI CAMPUS [GEOGRAPHIC_DATA] ( [GEOGRAPHIC_DATA]) - SINT-ANDRIES" at bounding box center [286, 19] width 227 height 18
drag, startPoint x: 219, startPoint y: 14, endPoint x: 186, endPoint y: 14, distance: 32.6
click at [186, 14] on span "10-875365 - VTI CAMPUS [GEOGRAPHIC_DATA] ( [GEOGRAPHIC_DATA]) - SINT-ANDRIES" at bounding box center [286, 19] width 227 height 18
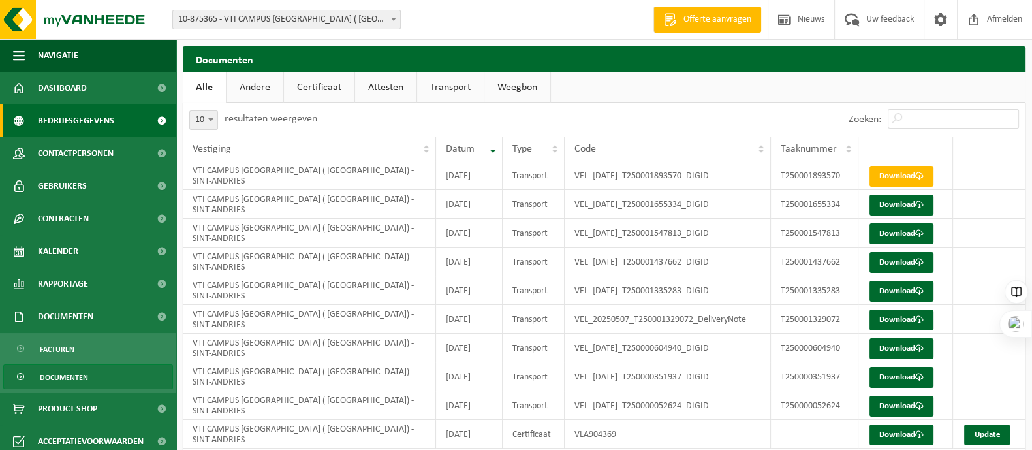
click at [80, 121] on span "Bedrijfsgegevens" at bounding box center [76, 120] width 76 height 33
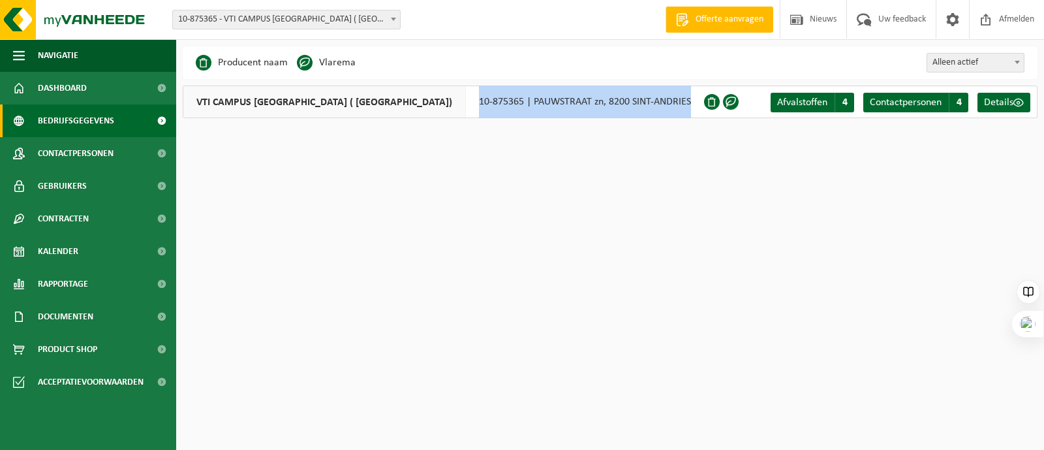
drag, startPoint x: 405, startPoint y: 98, endPoint x: 627, endPoint y: 111, distance: 221.6
click at [627, 111] on div "VTI CAMPUS ZANDSTRAAT ( PAUWSTRAAT) 10-875365 | PAUWSTRAAT zn, 8200 SINT-ANDRIES" at bounding box center [444, 102] width 522 height 33
click at [1004, 102] on span "Details" at bounding box center [998, 102] width 29 height 10
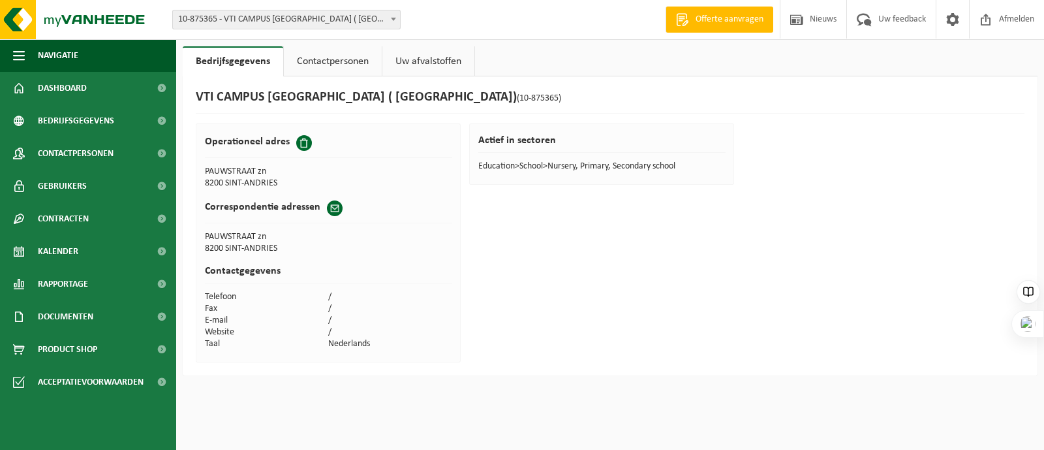
click at [345, 57] on link "Contactpersonen" at bounding box center [333, 61] width 98 height 30
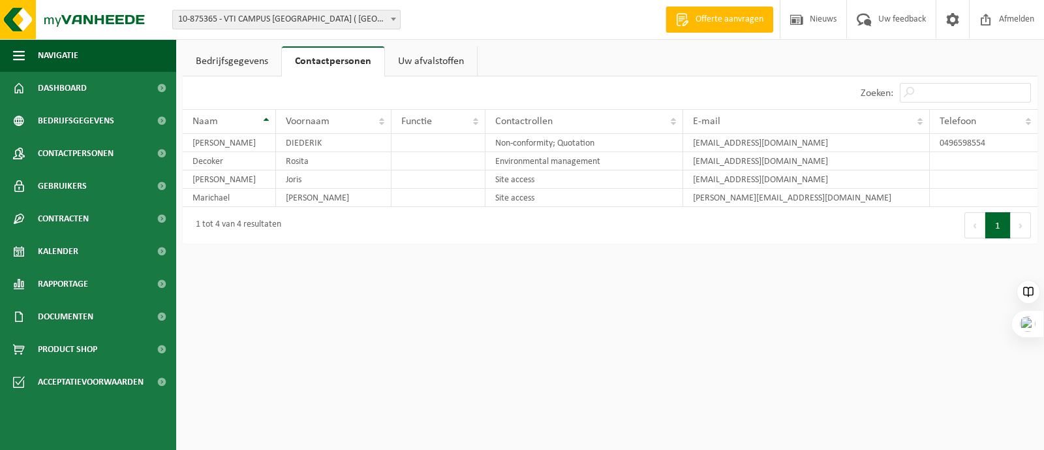
click at [435, 58] on link "Uw afvalstoffen" at bounding box center [431, 61] width 92 height 30
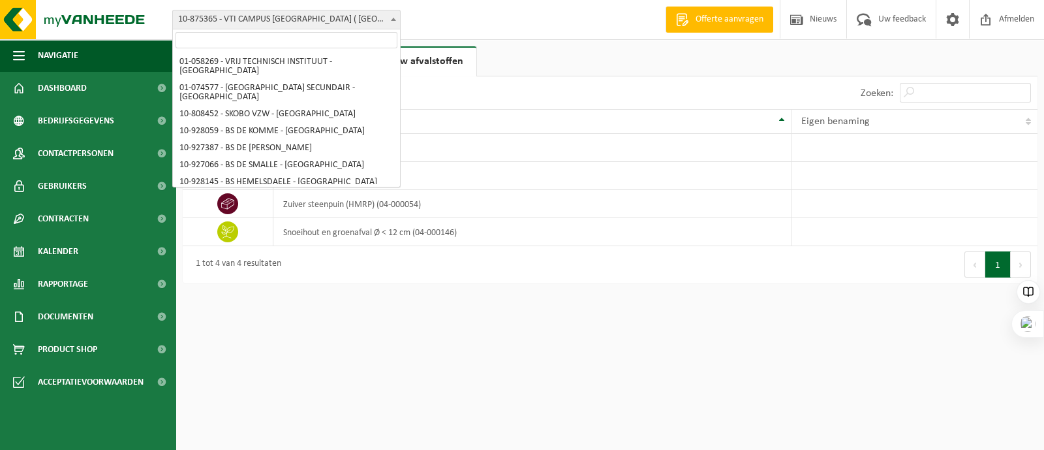
scroll to position [390, 0]
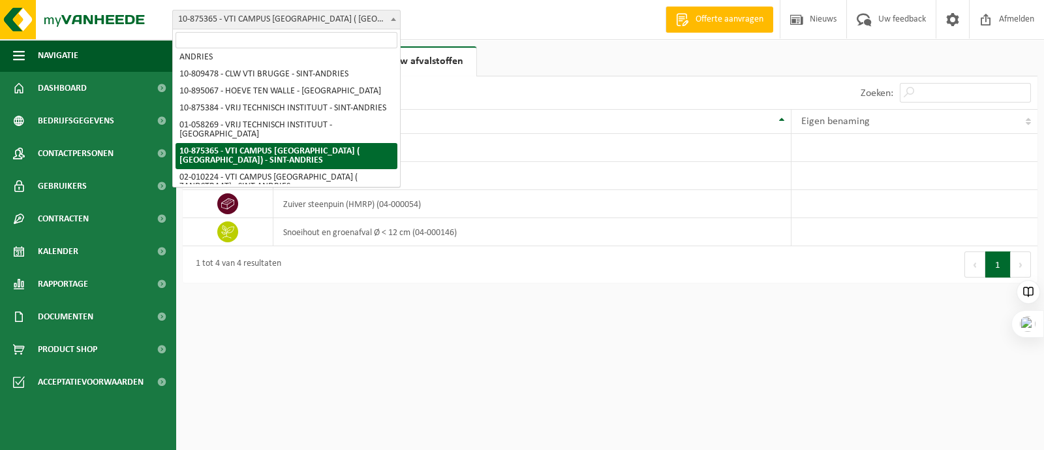
drag, startPoint x: 176, startPoint y: 14, endPoint x: 206, endPoint y: 18, distance: 29.6
click at [206, 18] on span "10-875365 - VTI CAMPUS [GEOGRAPHIC_DATA] ( [GEOGRAPHIC_DATA]) - SINT-ANDRIES" at bounding box center [286, 19] width 227 height 18
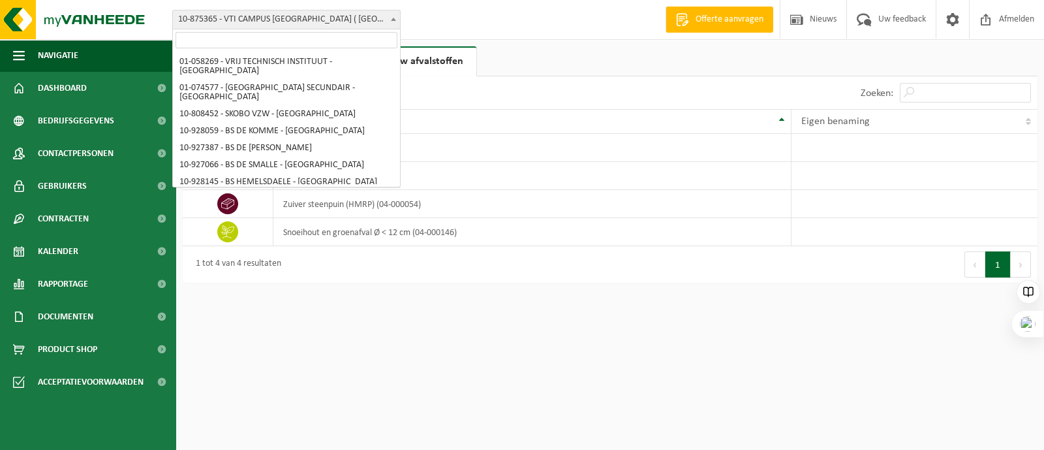
click at [240, 21] on span "10-875365 - VTI CAMPUS [GEOGRAPHIC_DATA] ( [GEOGRAPHIC_DATA]) - SINT-ANDRIES" at bounding box center [286, 19] width 227 height 18
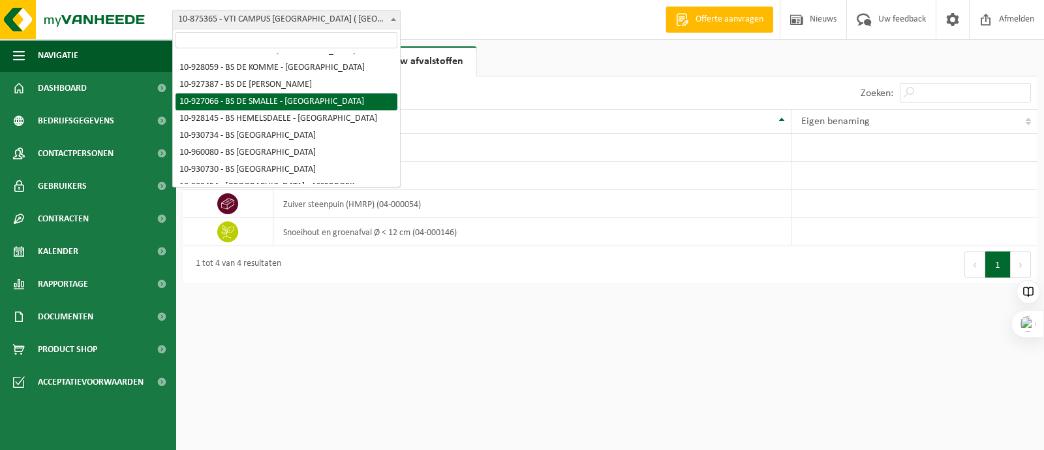
scroll to position [0, 0]
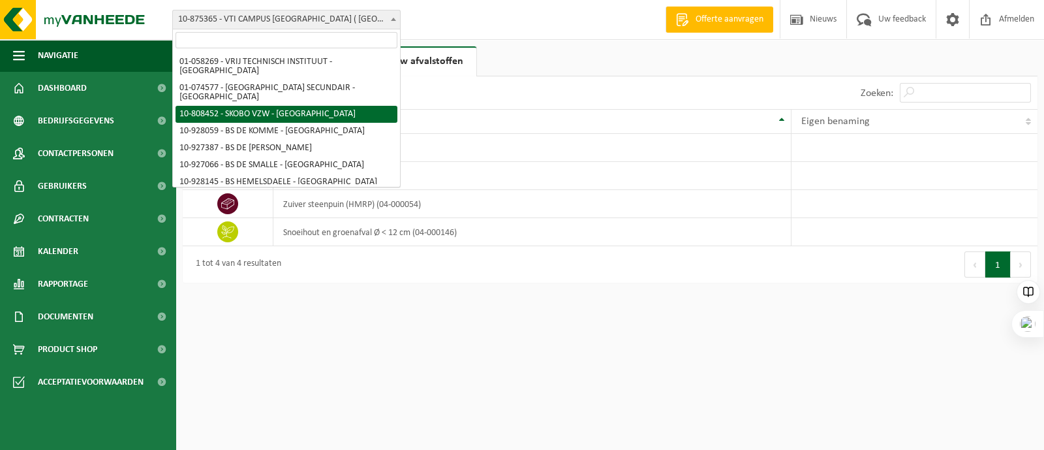
select select "36592"
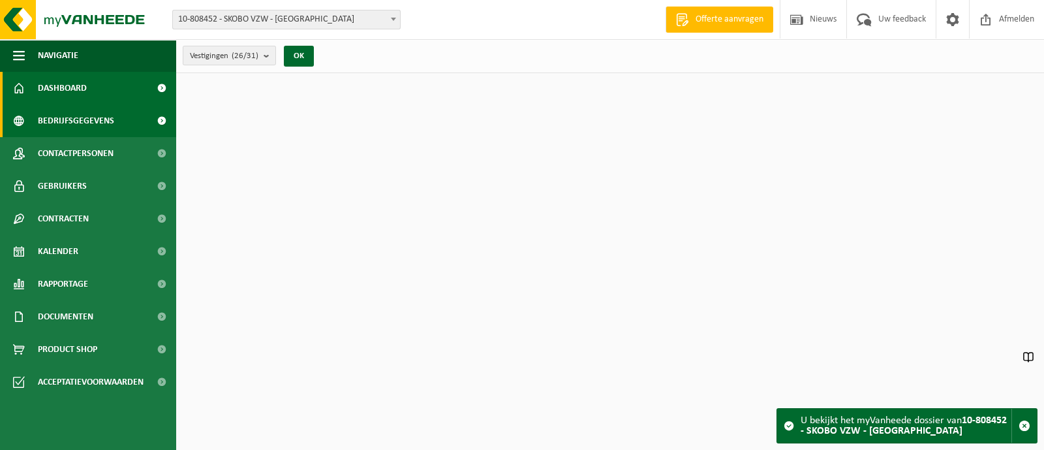
click at [62, 121] on span "Bedrijfsgegevens" at bounding box center [76, 120] width 76 height 33
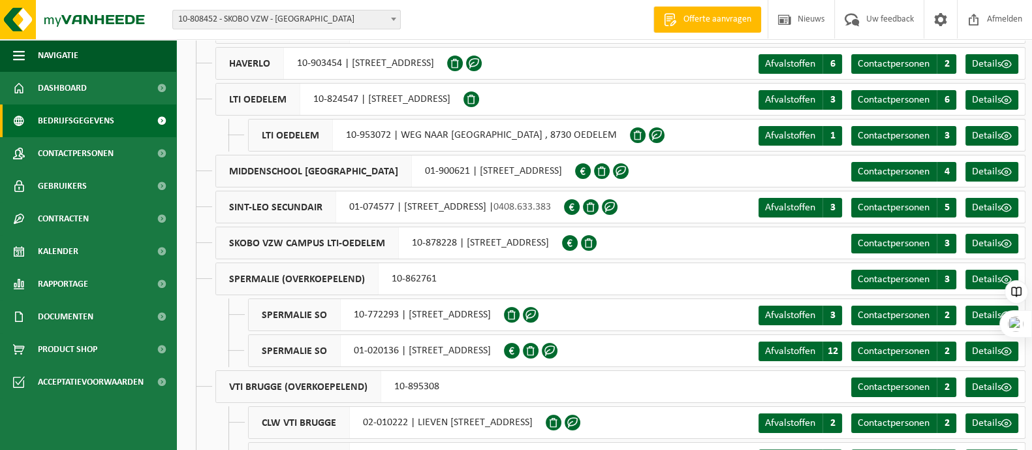
scroll to position [585, 0]
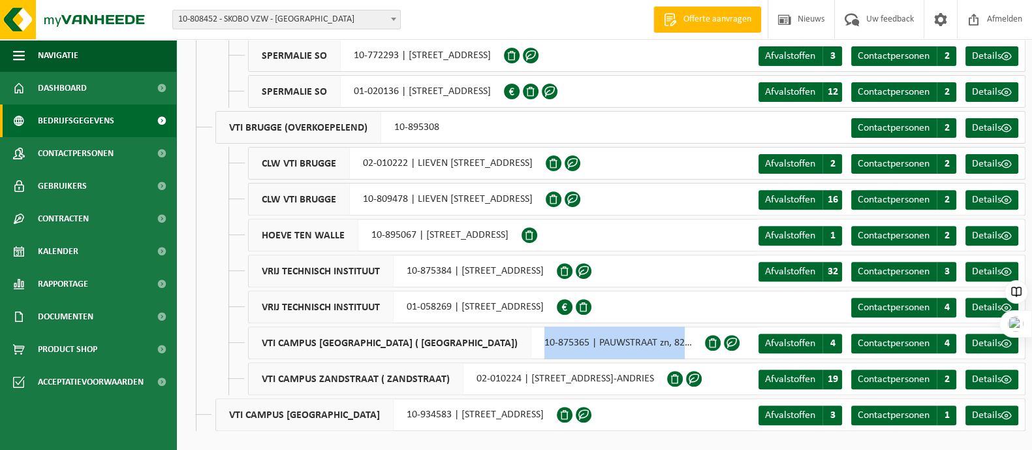
drag, startPoint x: 467, startPoint y: 339, endPoint x: 687, endPoint y: 337, distance: 220.0
click at [687, 337] on div "VTI CAMPUS ZANDSTRAAT ( PAUWSTRAAT) 10-875365 | PAUWSTRAAT zn, 8200 SINT-ANDRIES" at bounding box center [476, 342] width 457 height 33
copy div "10-875365 | PAUWSTRAAT zn, 8200 SINT-ANDRIES"
